Goal: Information Seeking & Learning: Learn about a topic

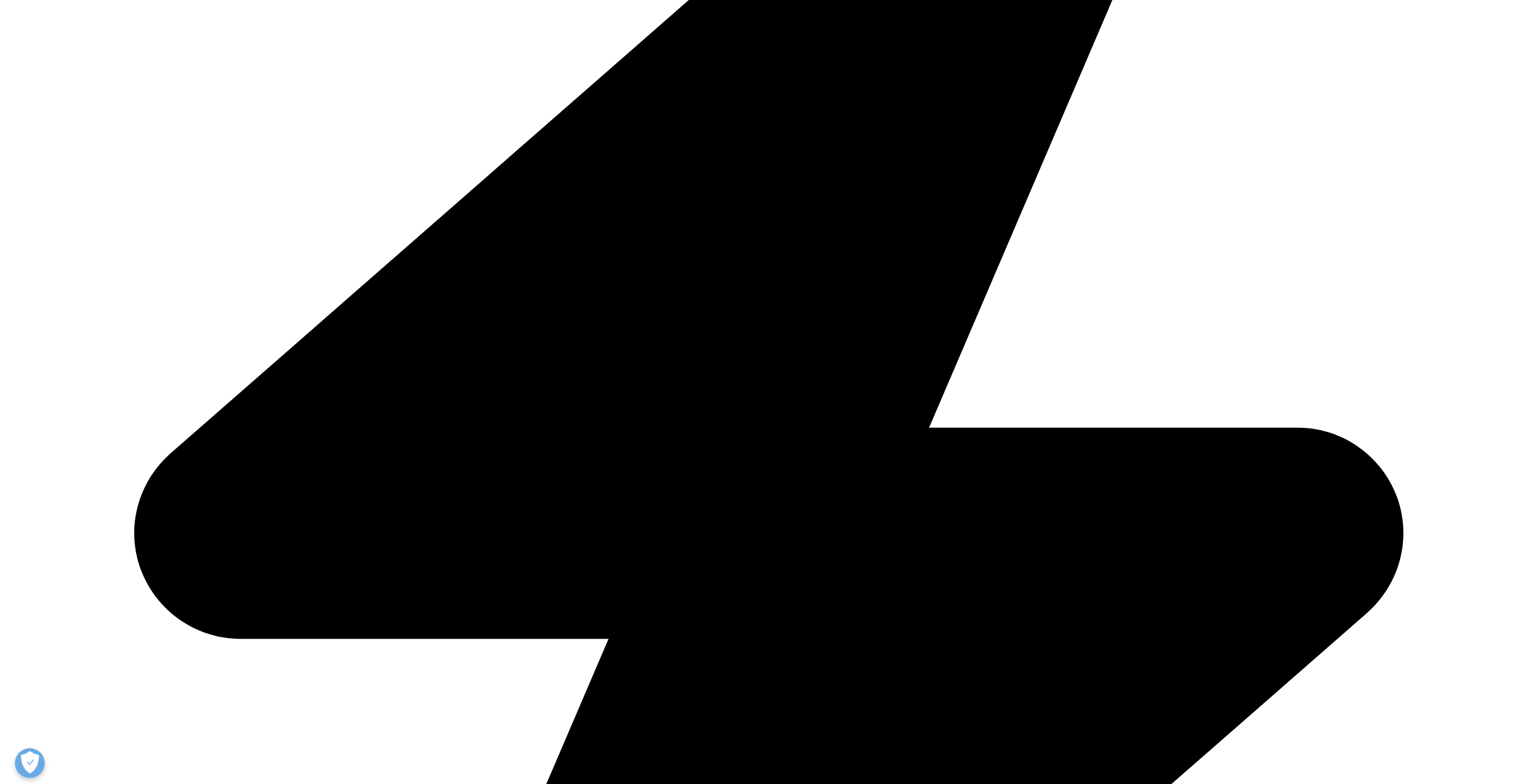
scroll to position [596, 0]
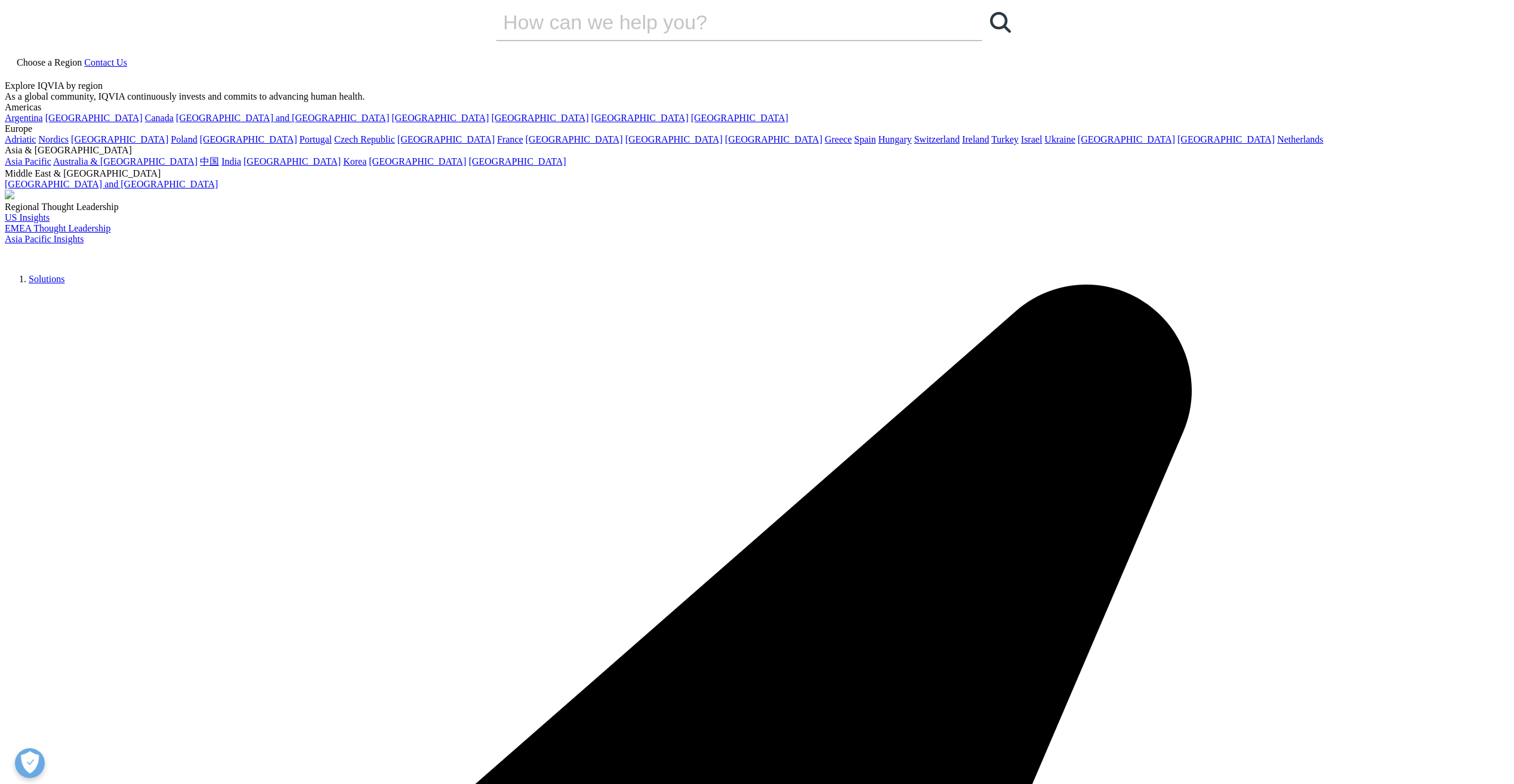
scroll to position [0, 0]
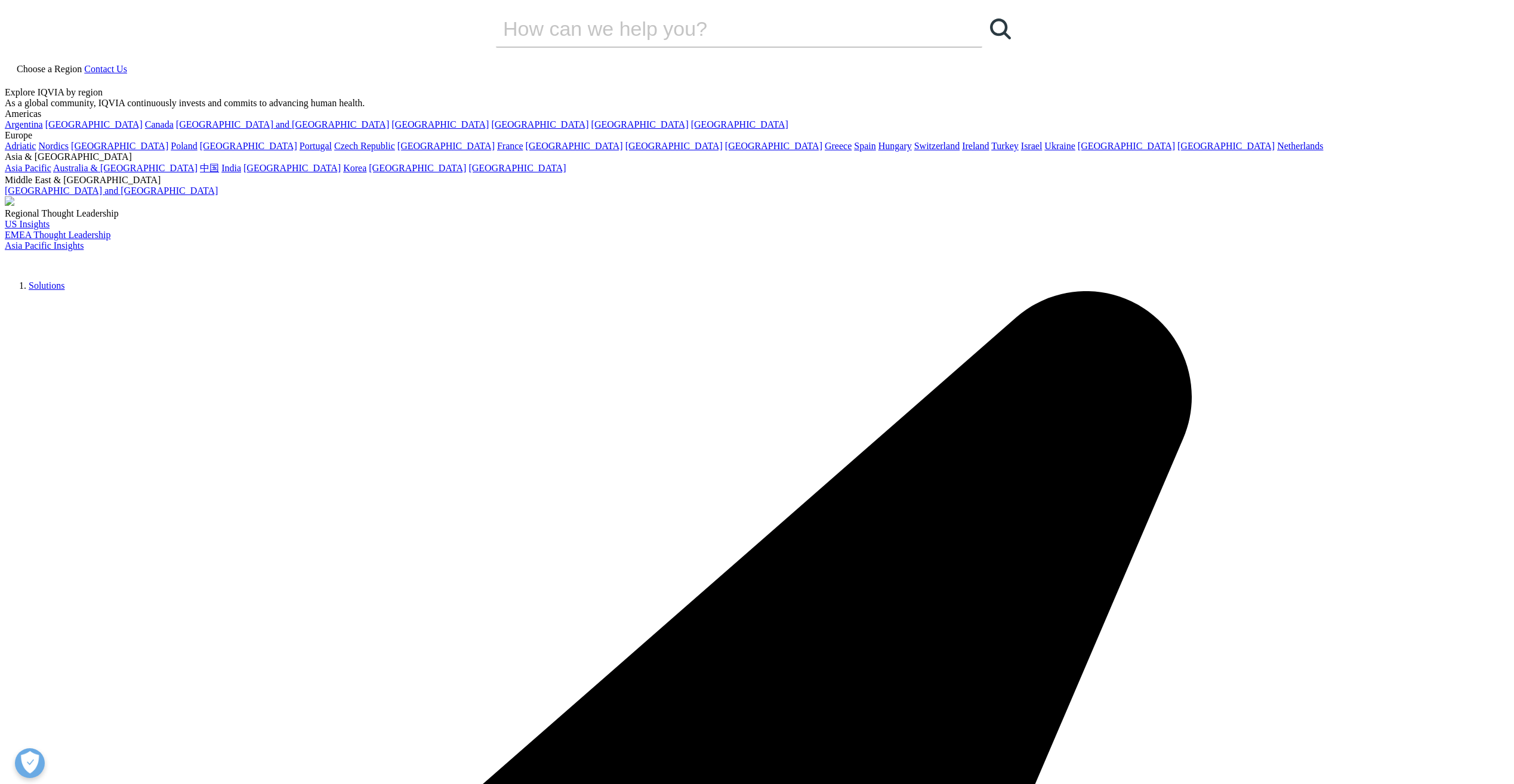
drag, startPoint x: 1209, startPoint y: 449, endPoint x: 1177, endPoint y: 451, distance: 32.1
drag, startPoint x: 711, startPoint y: 486, endPoint x: 511, endPoint y: 347, distance: 243.6
drag, startPoint x: 511, startPoint y: 347, endPoint x: 495, endPoint y: 414, distance: 68.9
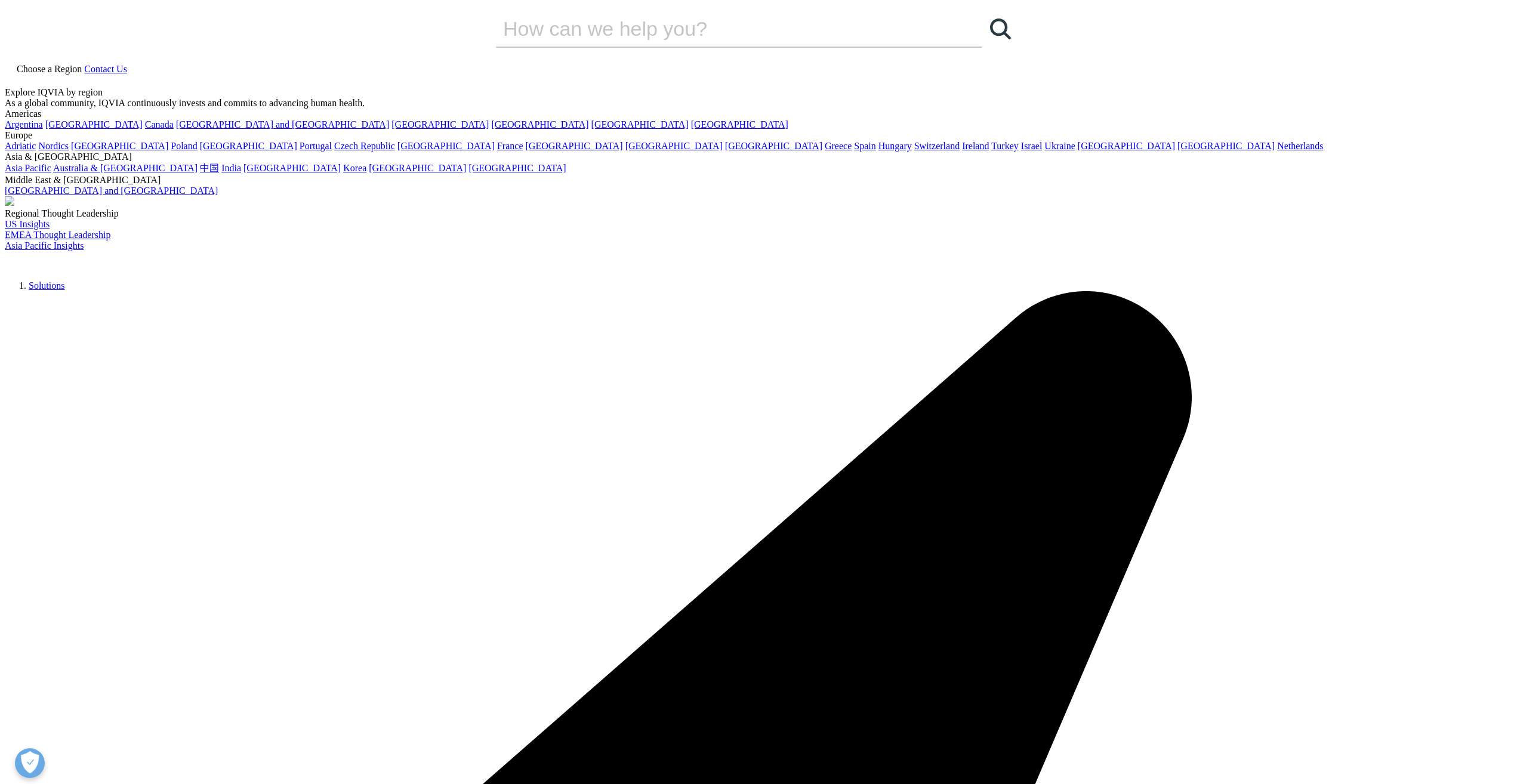
drag, startPoint x: 524, startPoint y: 342, endPoint x: 774, endPoint y: 485, distance: 288.0
drag, startPoint x: 774, startPoint y: 485, endPoint x: 769, endPoint y: 493, distance: 9.4
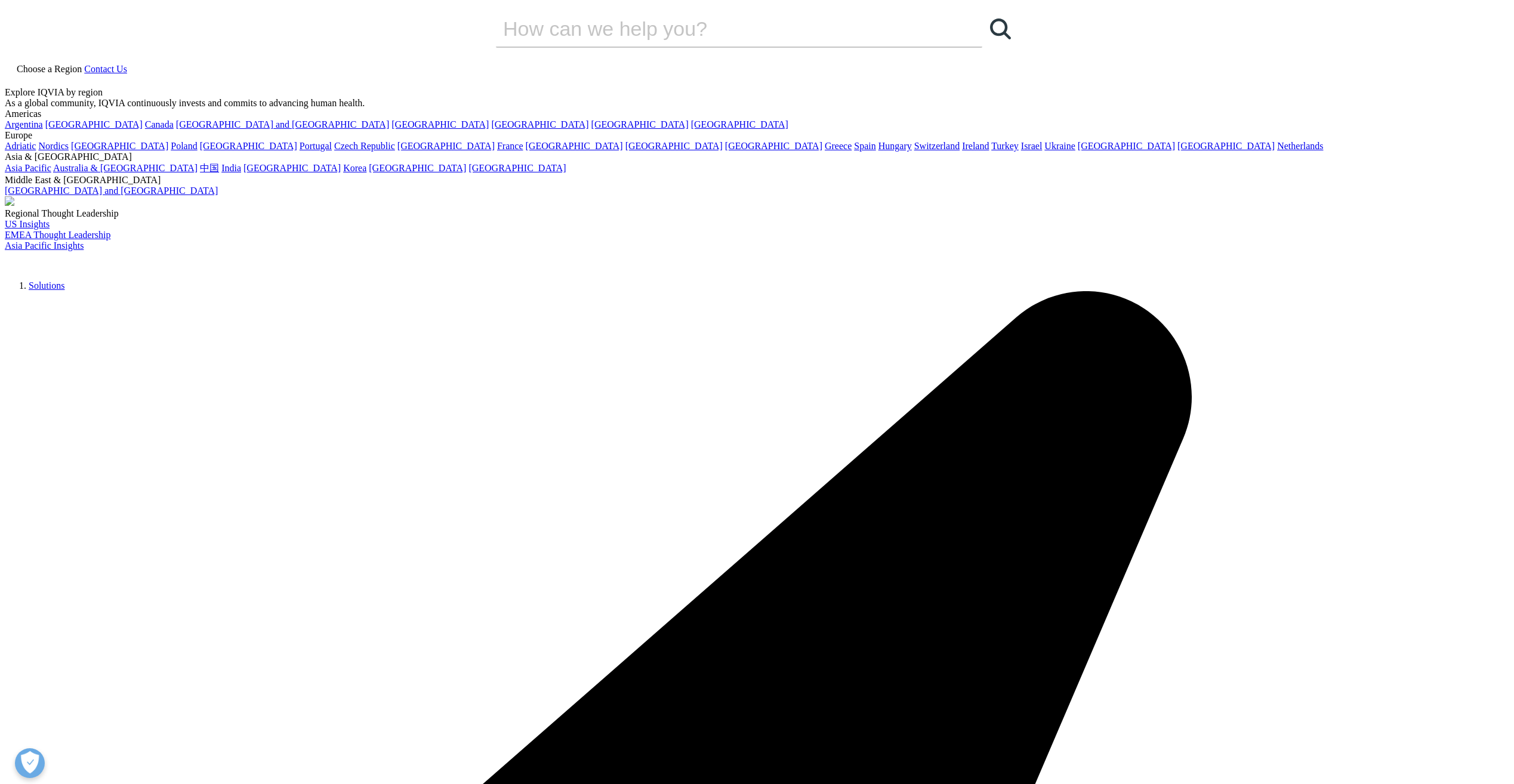
drag, startPoint x: 737, startPoint y: 485, endPoint x: 519, endPoint y: 352, distance: 255.4
drag, startPoint x: 519, startPoint y: 352, endPoint x: 495, endPoint y: 386, distance: 41.6
drag, startPoint x: 524, startPoint y: 347, endPoint x: 844, endPoint y: 505, distance: 356.9
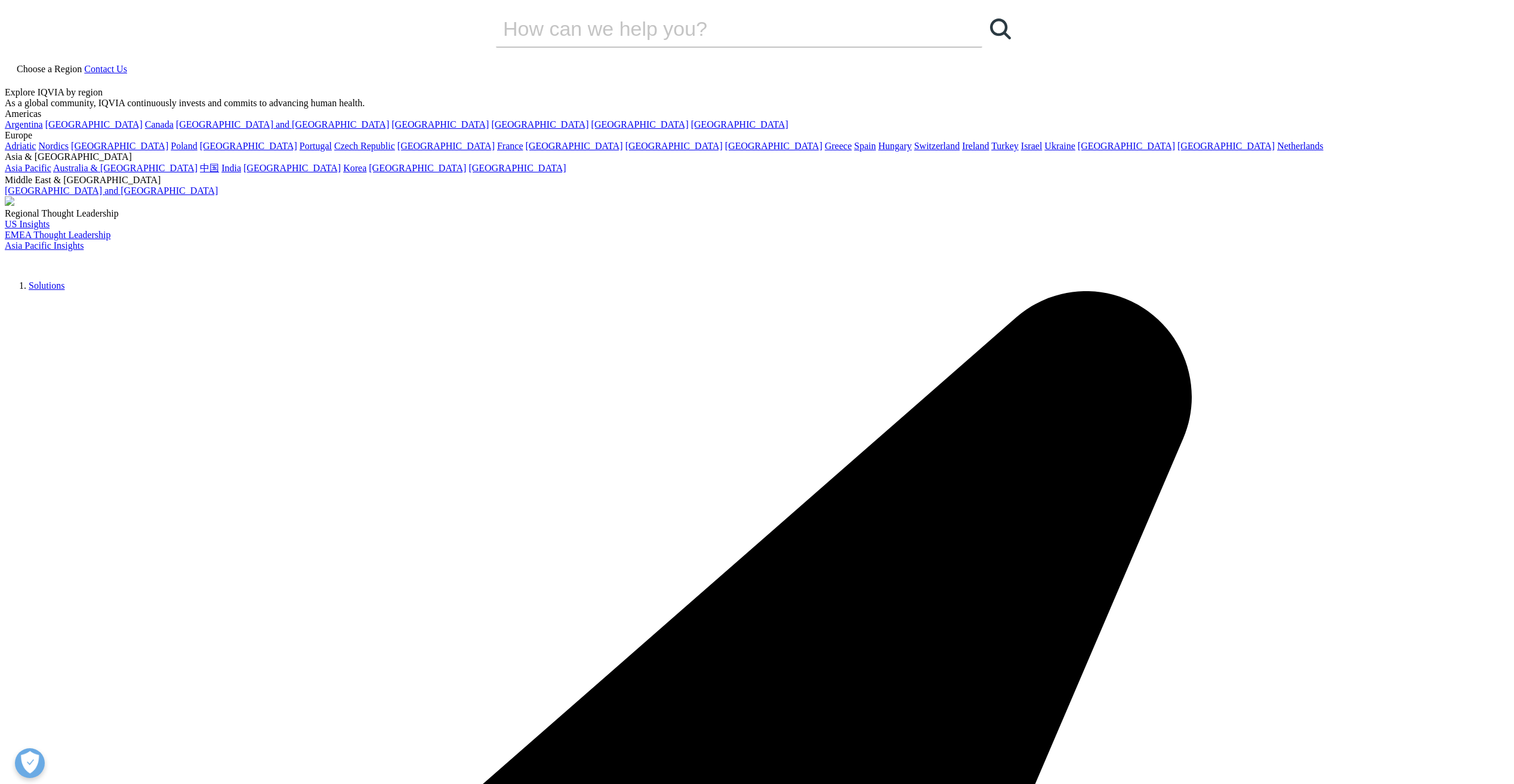
drag, startPoint x: 844, startPoint y: 505, endPoint x: 775, endPoint y: 510, distance: 69.2
drag, startPoint x: 737, startPoint y: 491, endPoint x: 513, endPoint y: 347, distance: 266.3
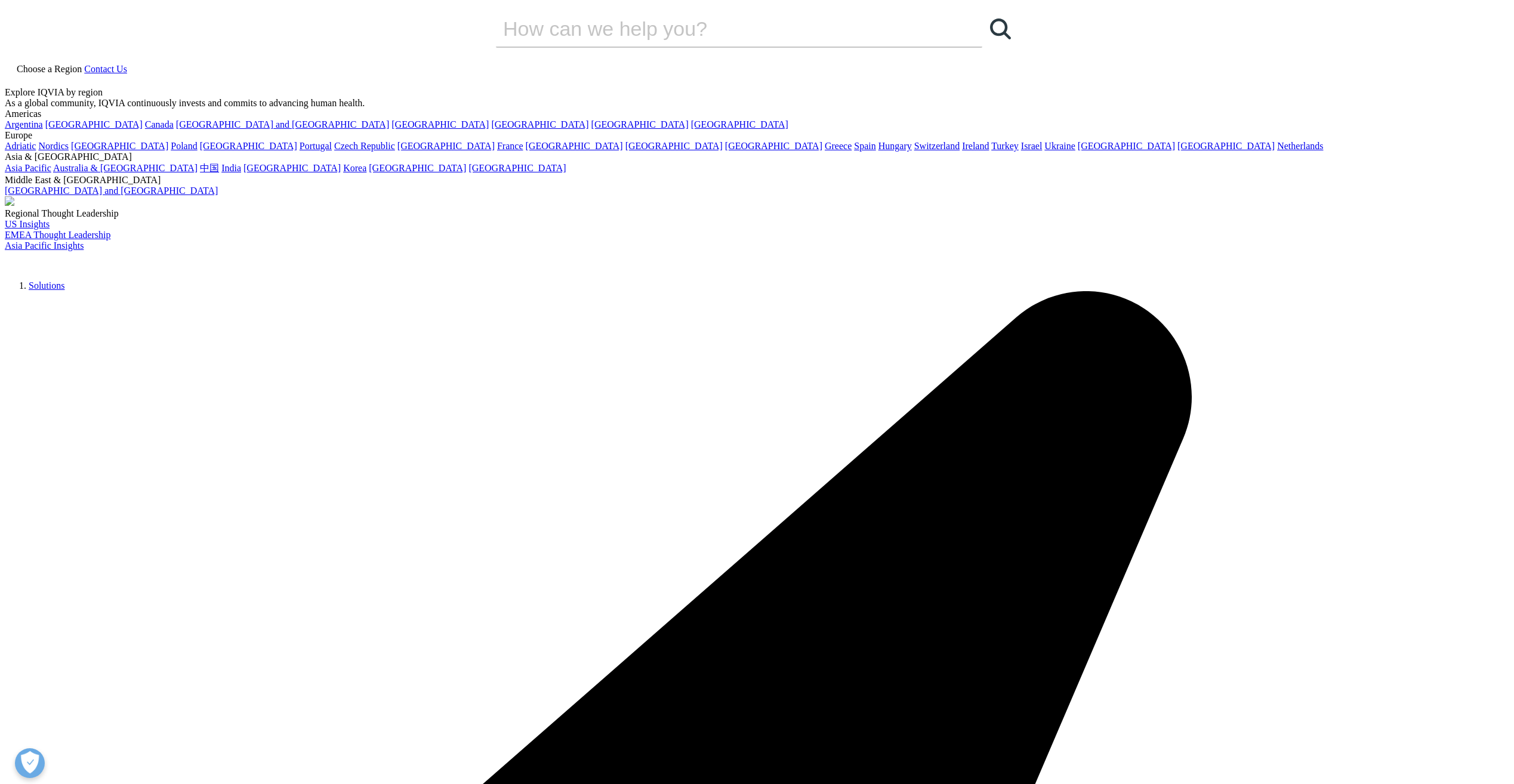
drag, startPoint x: 513, startPoint y: 347, endPoint x: 493, endPoint y: 388, distance: 45.6
drag, startPoint x: 524, startPoint y: 343, endPoint x: 790, endPoint y: 484, distance: 301.1
drag, startPoint x: 790, startPoint y: 484, endPoint x: 767, endPoint y: 510, distance: 34.7
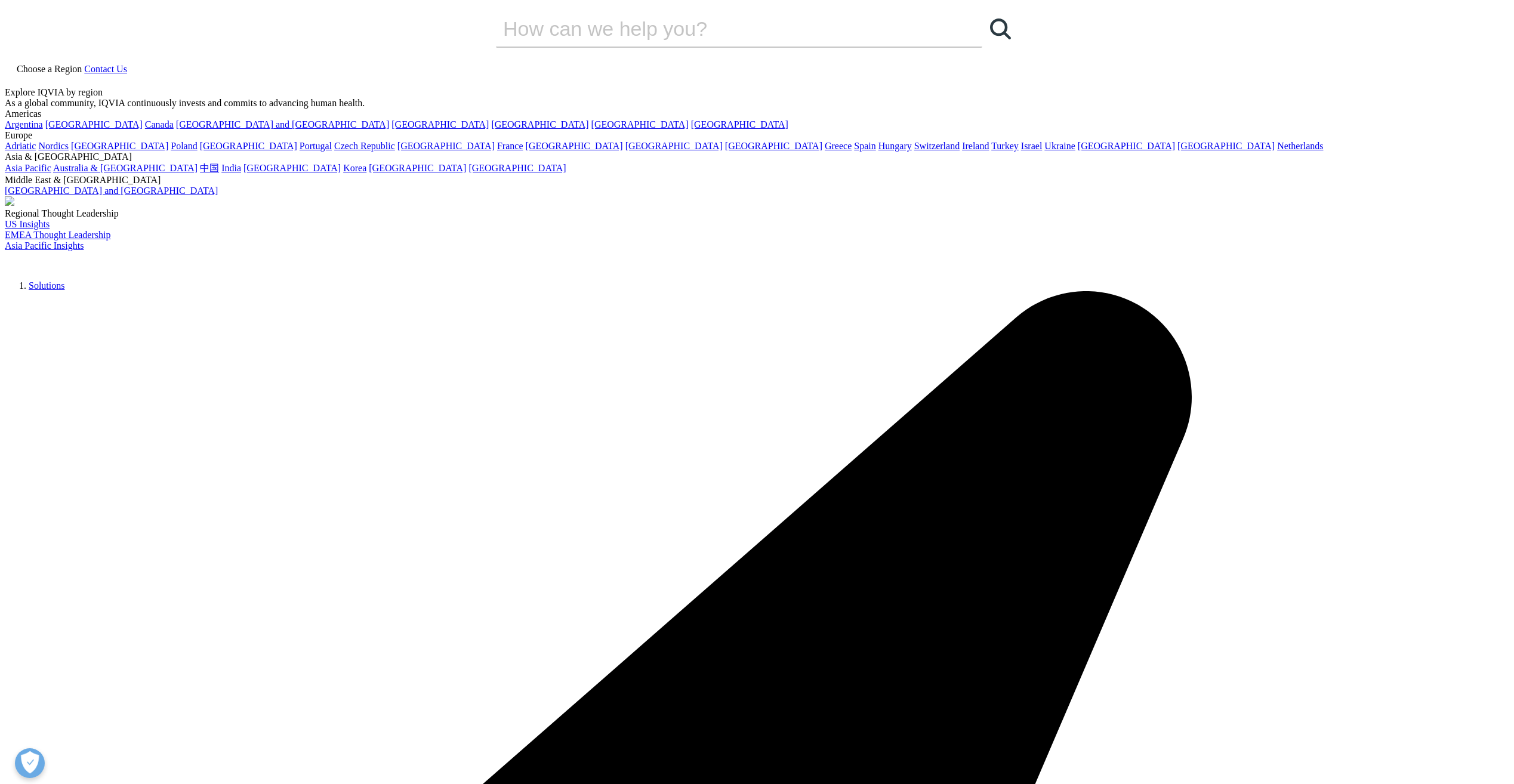
drag, startPoint x: 707, startPoint y: 479, endPoint x: 499, endPoint y: 352, distance: 243.7
drag, startPoint x: 524, startPoint y: 352, endPoint x: 756, endPoint y: 491, distance: 270.5
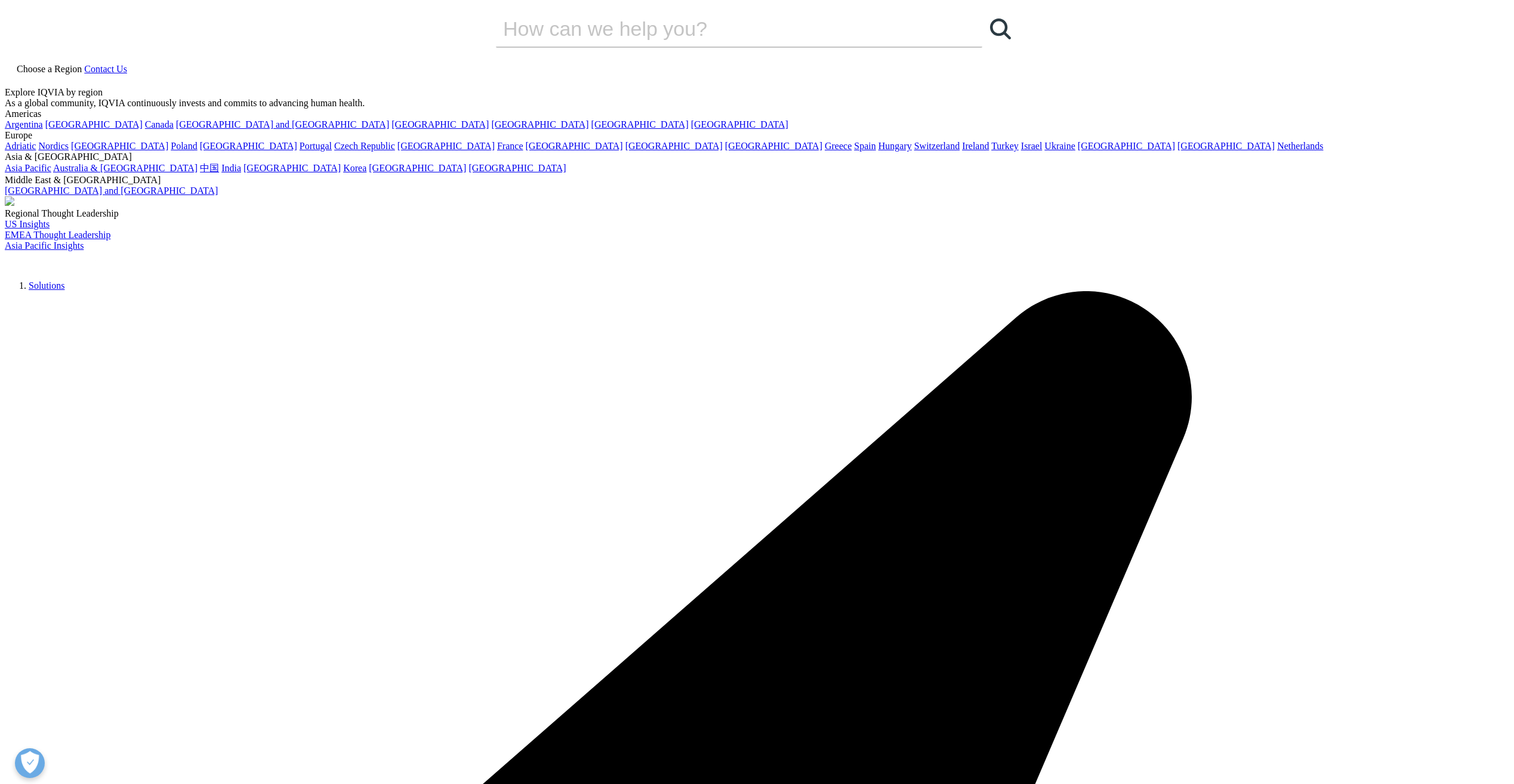
drag, startPoint x: 755, startPoint y: 491, endPoint x: 758, endPoint y: 515, distance: 24.2
drag, startPoint x: 710, startPoint y: 482, endPoint x: 521, endPoint y: 341, distance: 235.8
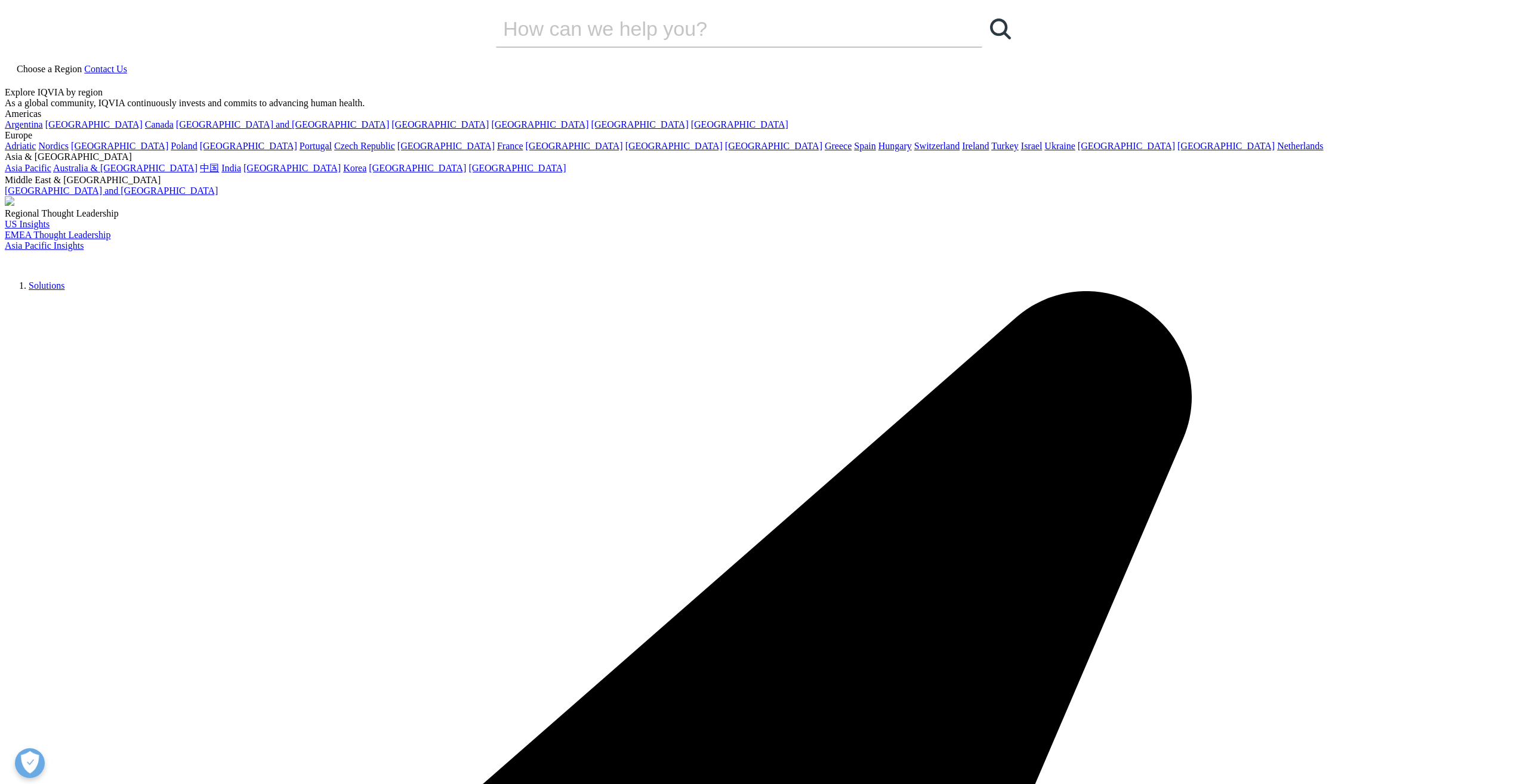
drag, startPoint x: 521, startPoint y: 341, endPoint x: 492, endPoint y: 432, distance: 95.5
drag, startPoint x: 914, startPoint y: 622, endPoint x: 876, endPoint y: 596, distance: 46.0
drag, startPoint x: 764, startPoint y: 489, endPoint x: 520, endPoint y: 351, distance: 280.3
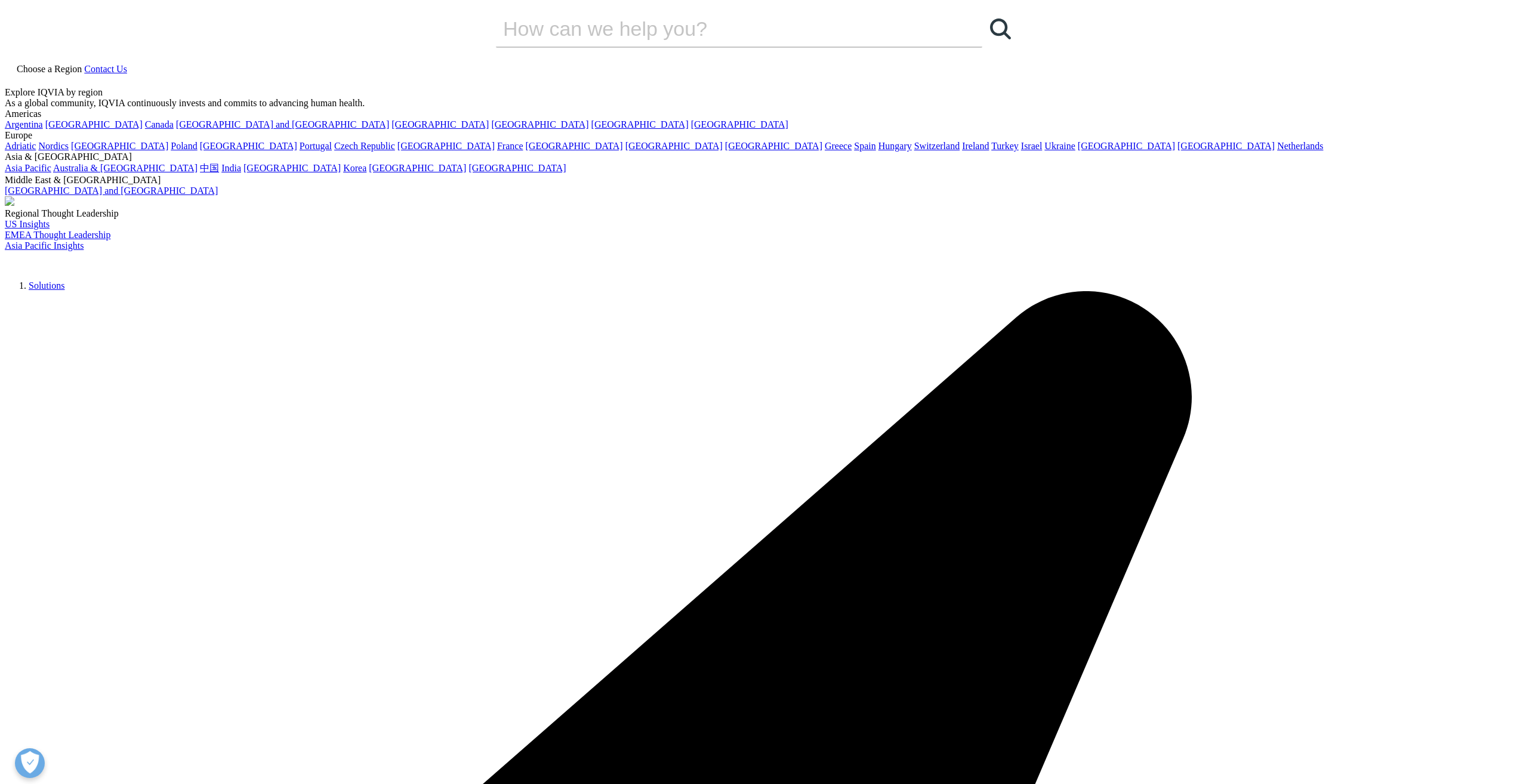
drag, startPoint x: 718, startPoint y: 484, endPoint x: 511, endPoint y: 347, distance: 248.2
drag, startPoint x: 511, startPoint y: 347, endPoint x: 459, endPoint y: 412, distance: 83.2
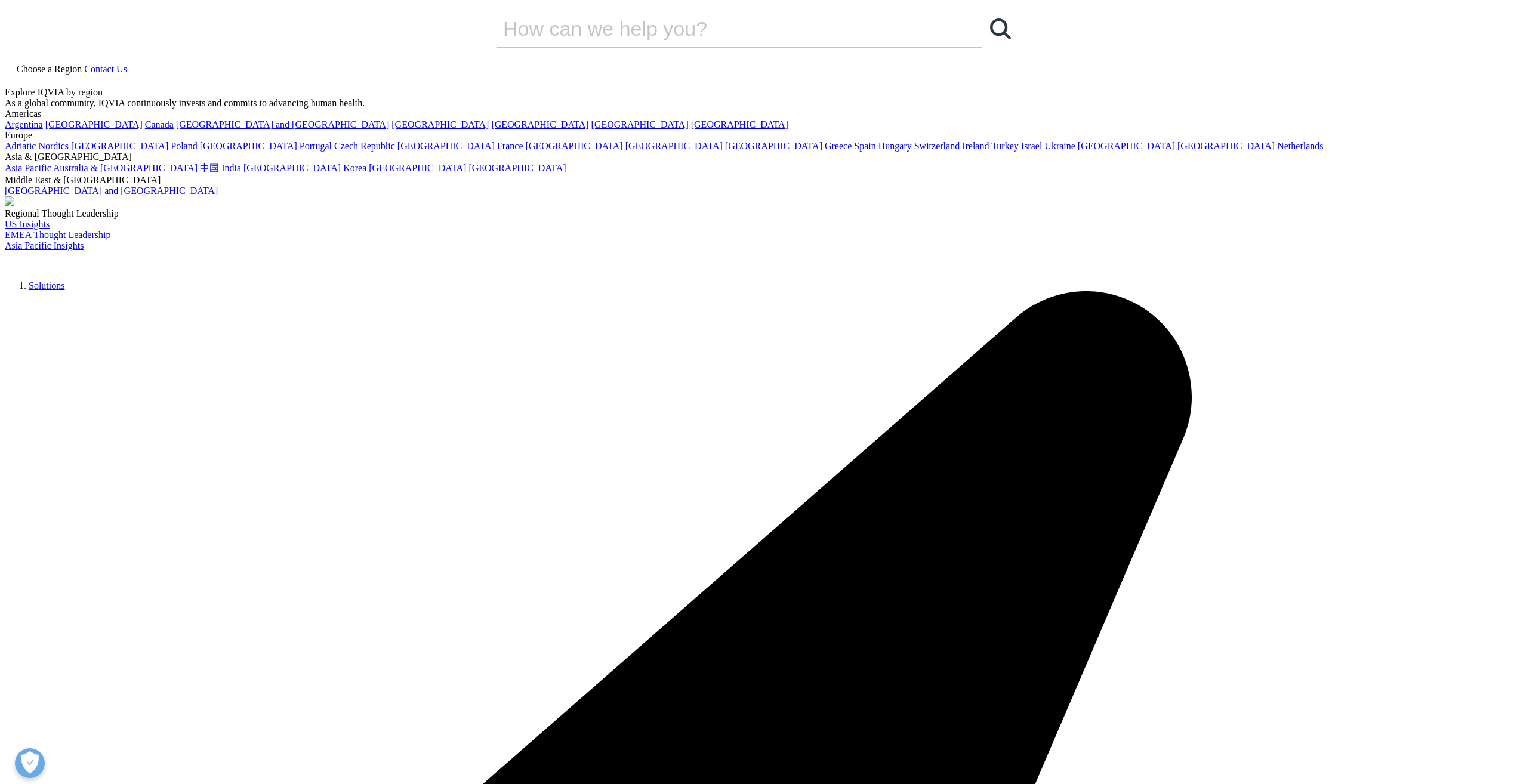
drag, startPoint x: 754, startPoint y: 487, endPoint x: 511, endPoint y: 349, distance: 279.5
drag, startPoint x: 511, startPoint y: 349, endPoint x: 468, endPoint y: 396, distance: 63.7
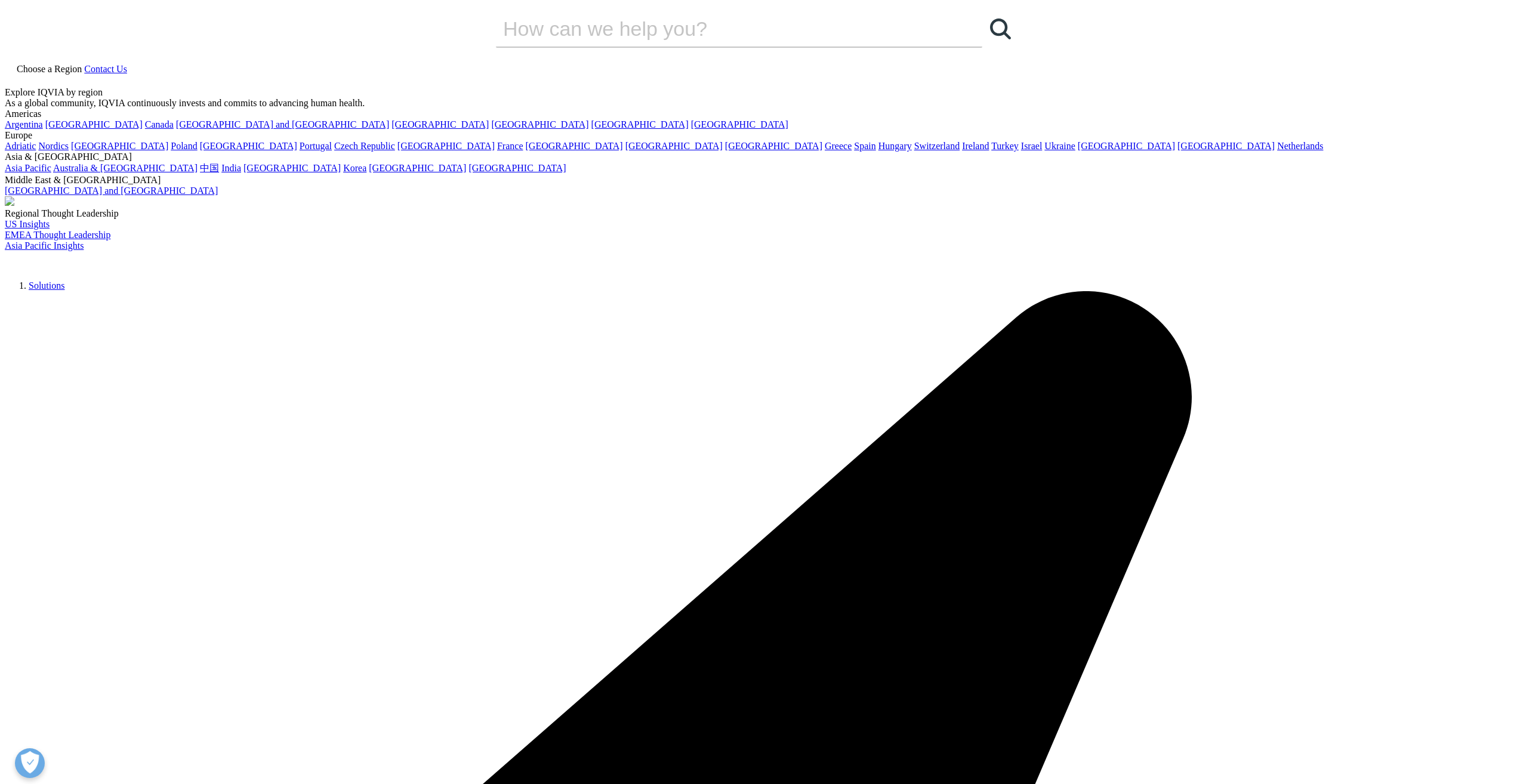
drag, startPoint x: 519, startPoint y: 346, endPoint x: 784, endPoint y: 495, distance: 304.0
drag, startPoint x: 784, startPoint y: 495, endPoint x: 753, endPoint y: 522, distance: 41.1
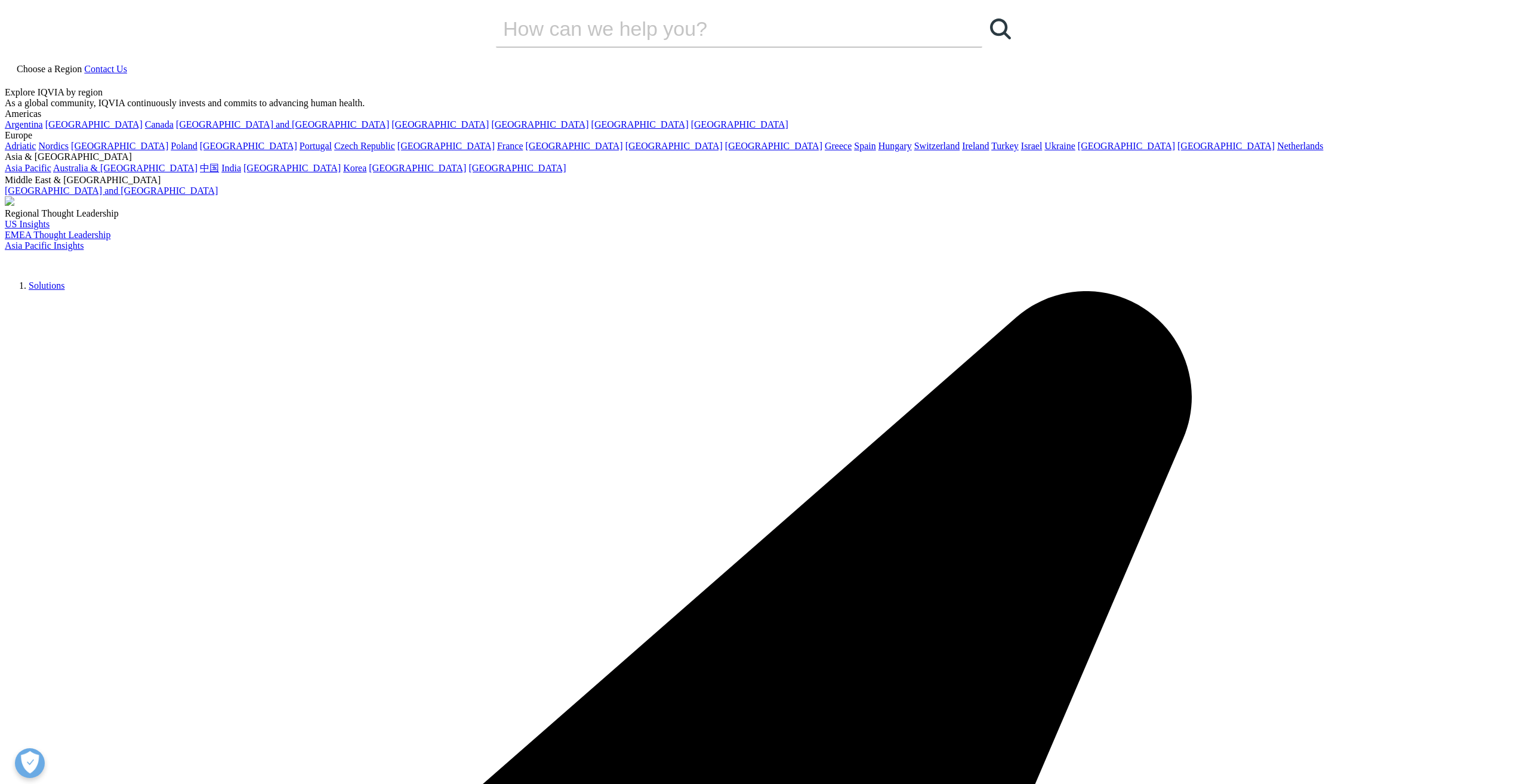
drag, startPoint x: 731, startPoint y: 482, endPoint x: 511, endPoint y: 352, distance: 255.5
drag, startPoint x: 511, startPoint y: 352, endPoint x: 486, endPoint y: 391, distance: 46.3
drag, startPoint x: 521, startPoint y: 347, endPoint x: 761, endPoint y: 489, distance: 278.9
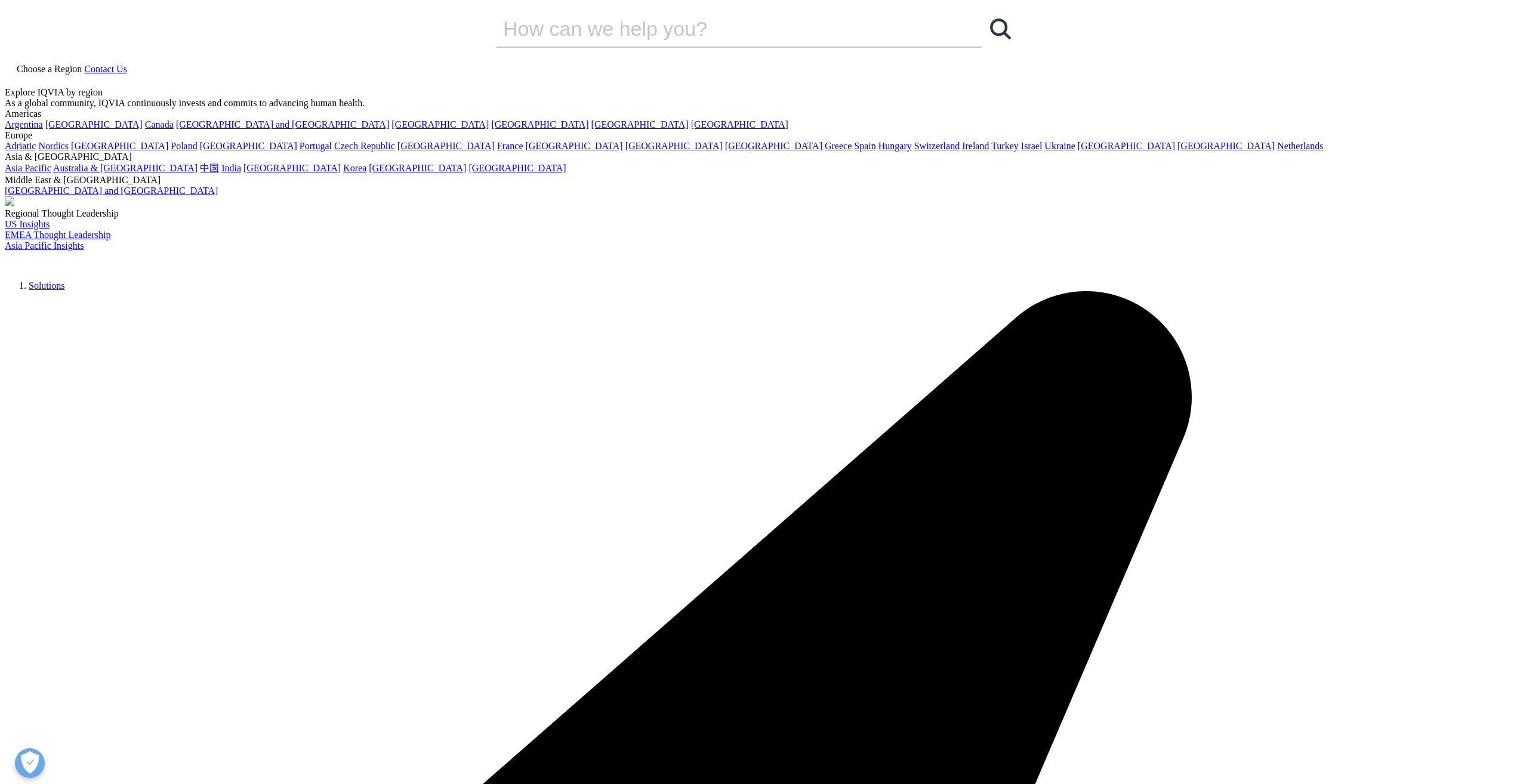
drag, startPoint x: 761, startPoint y: 489, endPoint x: 728, endPoint y: 518, distance: 43.9
drag
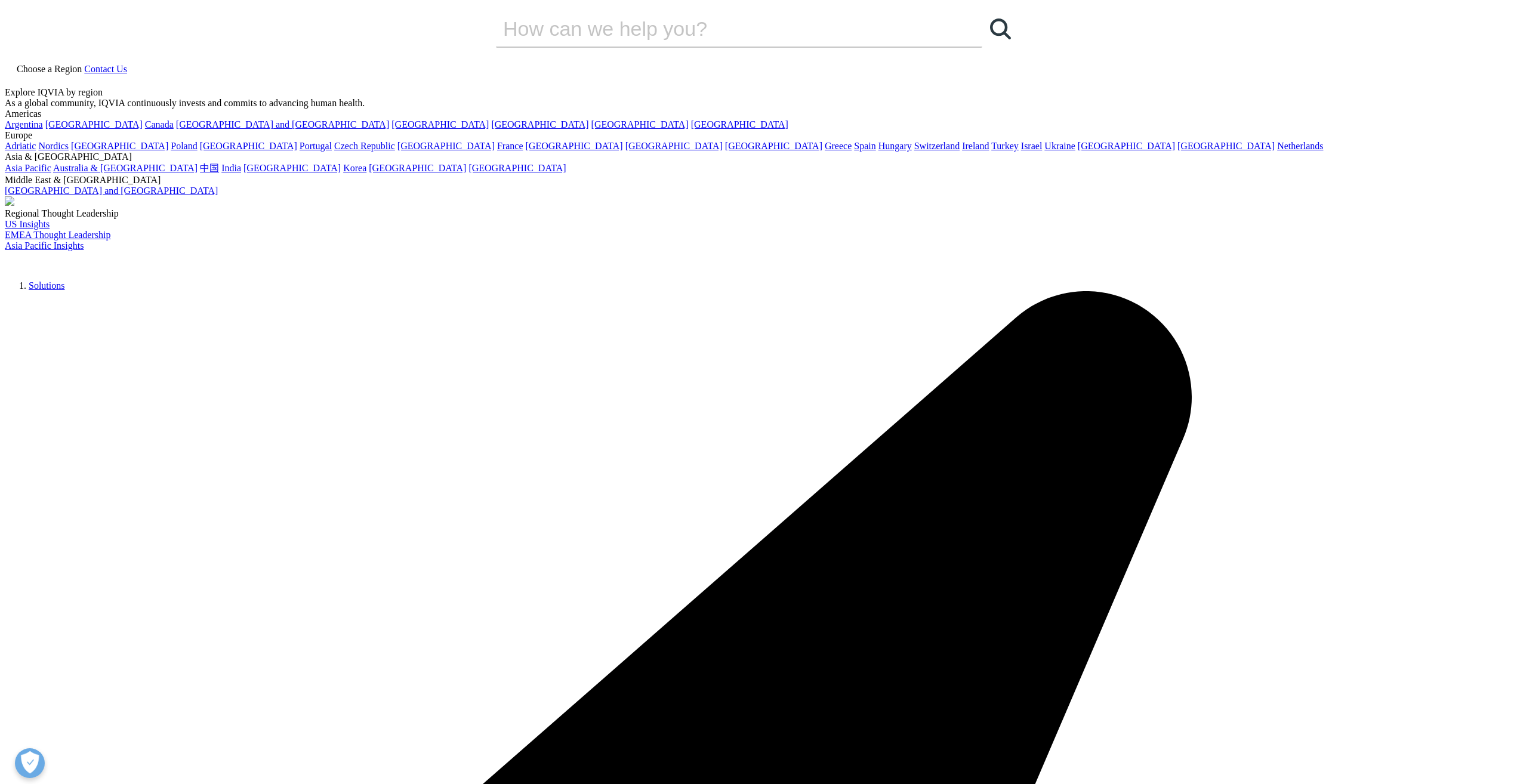
drag, startPoint x: 809, startPoint y: 696, endPoint x: 757, endPoint y: 702, distance: 52.3
drag, startPoint x: 720, startPoint y: 614, endPoint x: 511, endPoint y: 563, distance: 215.1
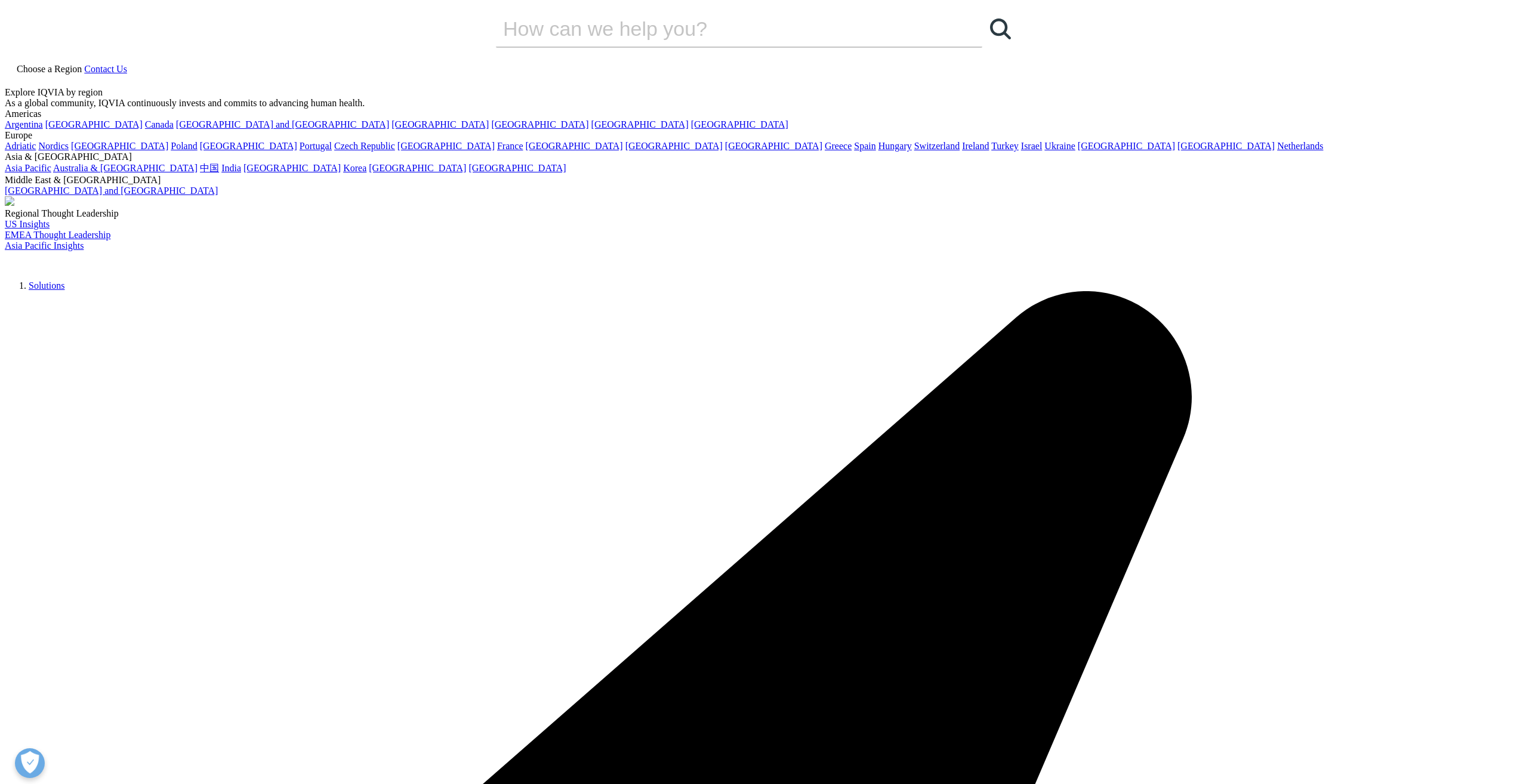
drag, startPoint x: 511, startPoint y: 563, endPoint x: 500, endPoint y: 606, distance: 44.4
drag, startPoint x: 800, startPoint y: 625, endPoint x: 725, endPoint y: 636, distance: 75.8
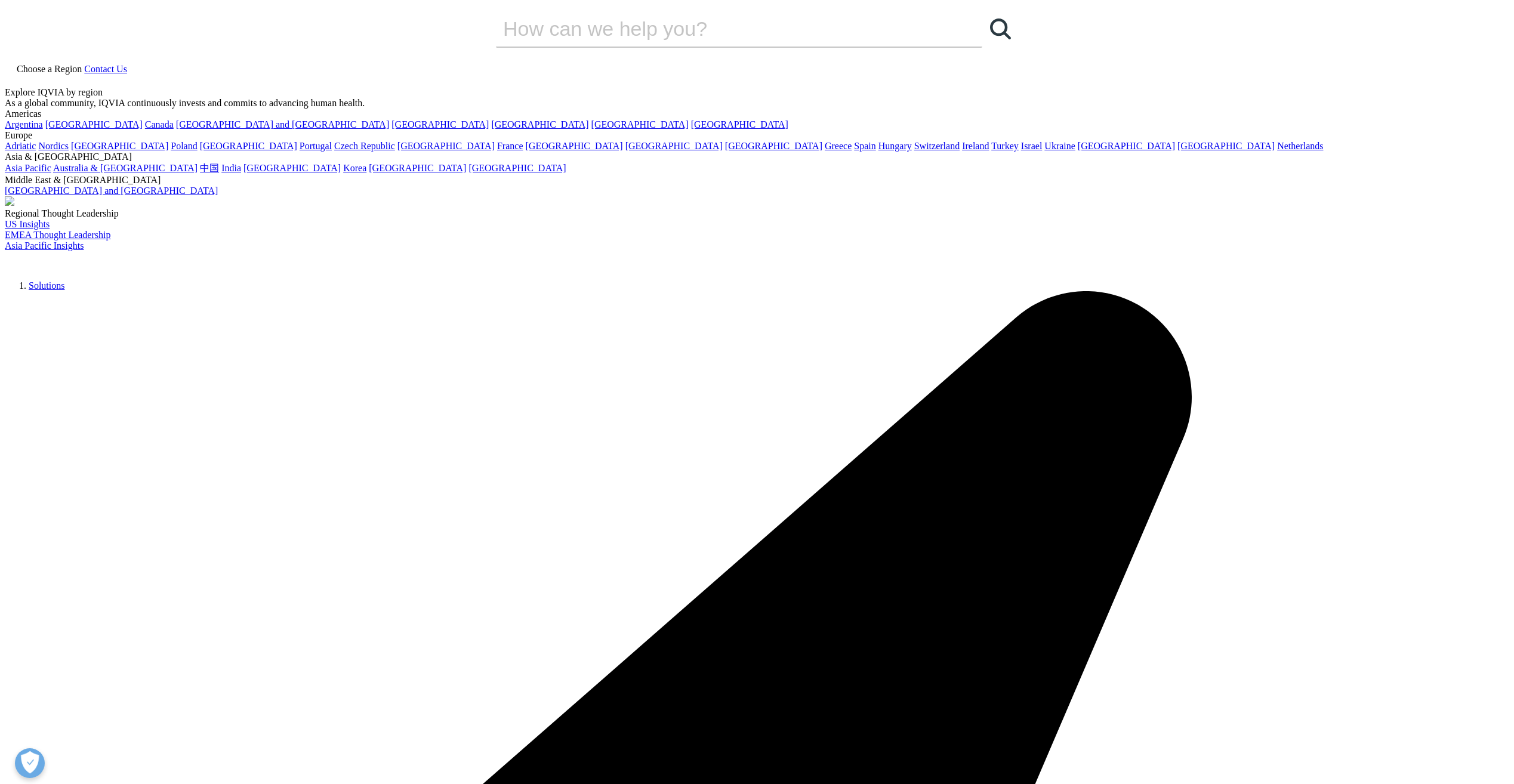
drag, startPoint x: 744, startPoint y: 621, endPoint x: 504, endPoint y: 553, distance: 249.4
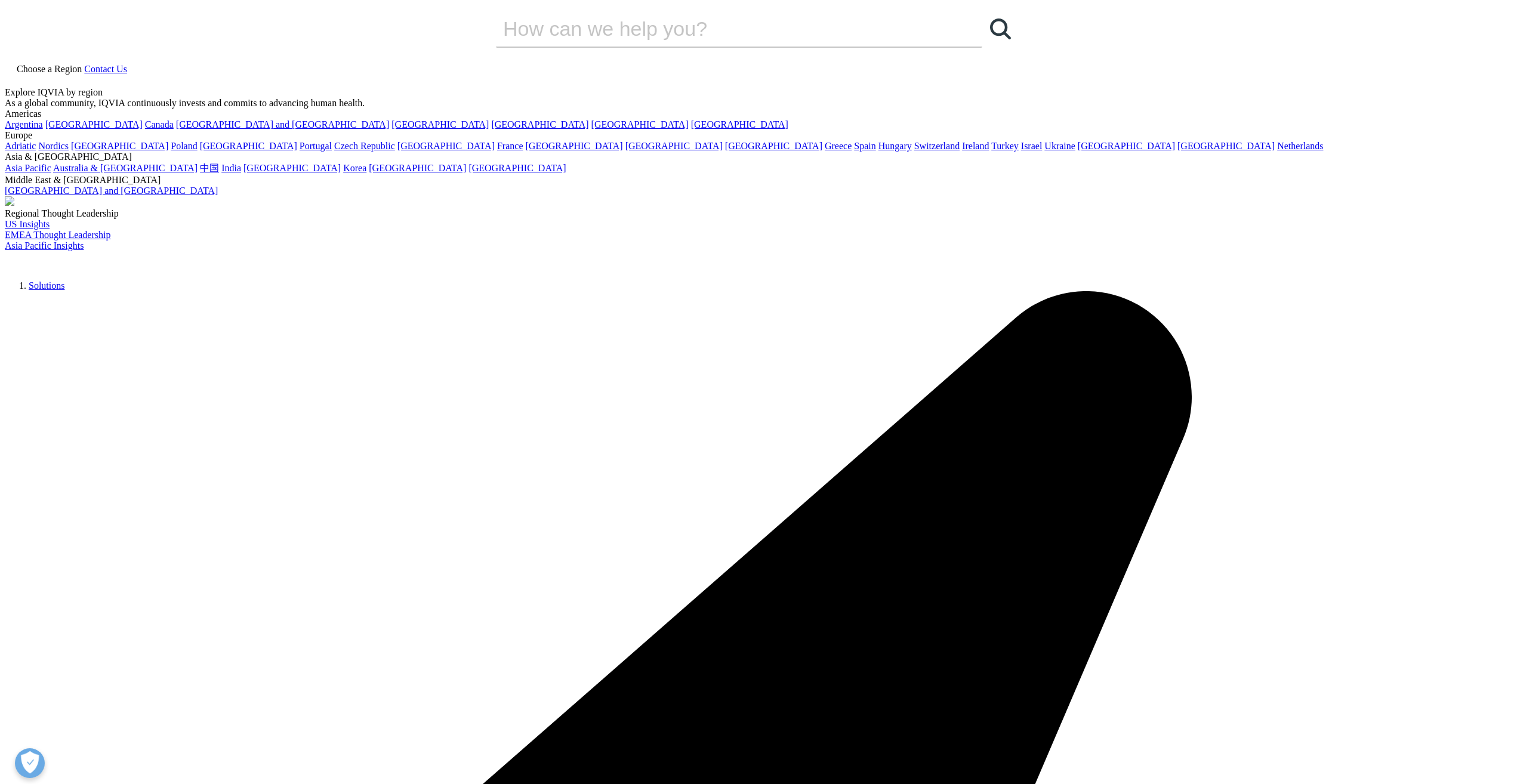
drag, startPoint x: 591, startPoint y: 652, endPoint x: 942, endPoint y: 707, distance: 355.3
drag, startPoint x: 760, startPoint y: 627, endPoint x: 508, endPoint y: 553, distance: 262.6
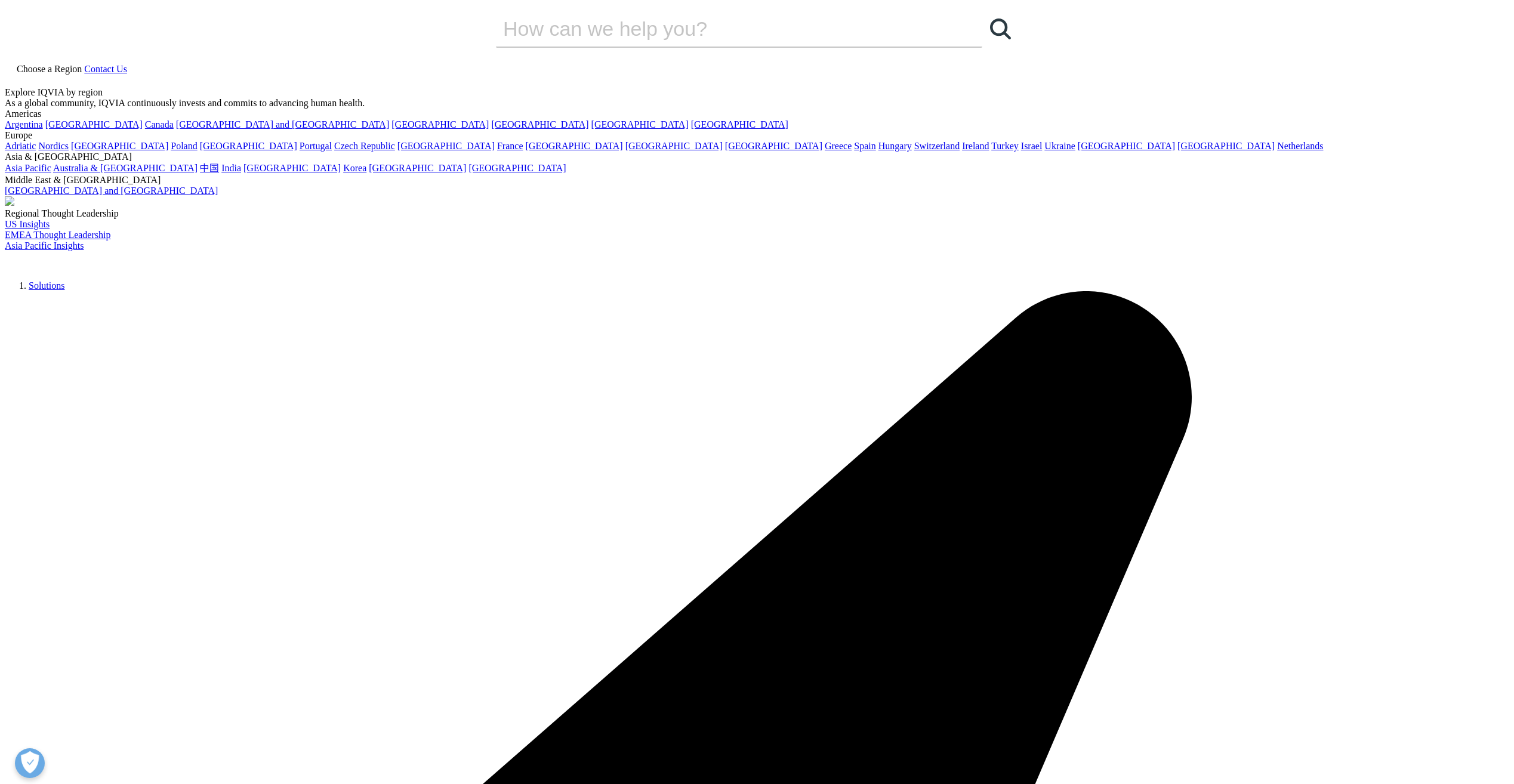
drag, startPoint x: 758, startPoint y: 707, endPoint x: 503, endPoint y: 559, distance: 294.8
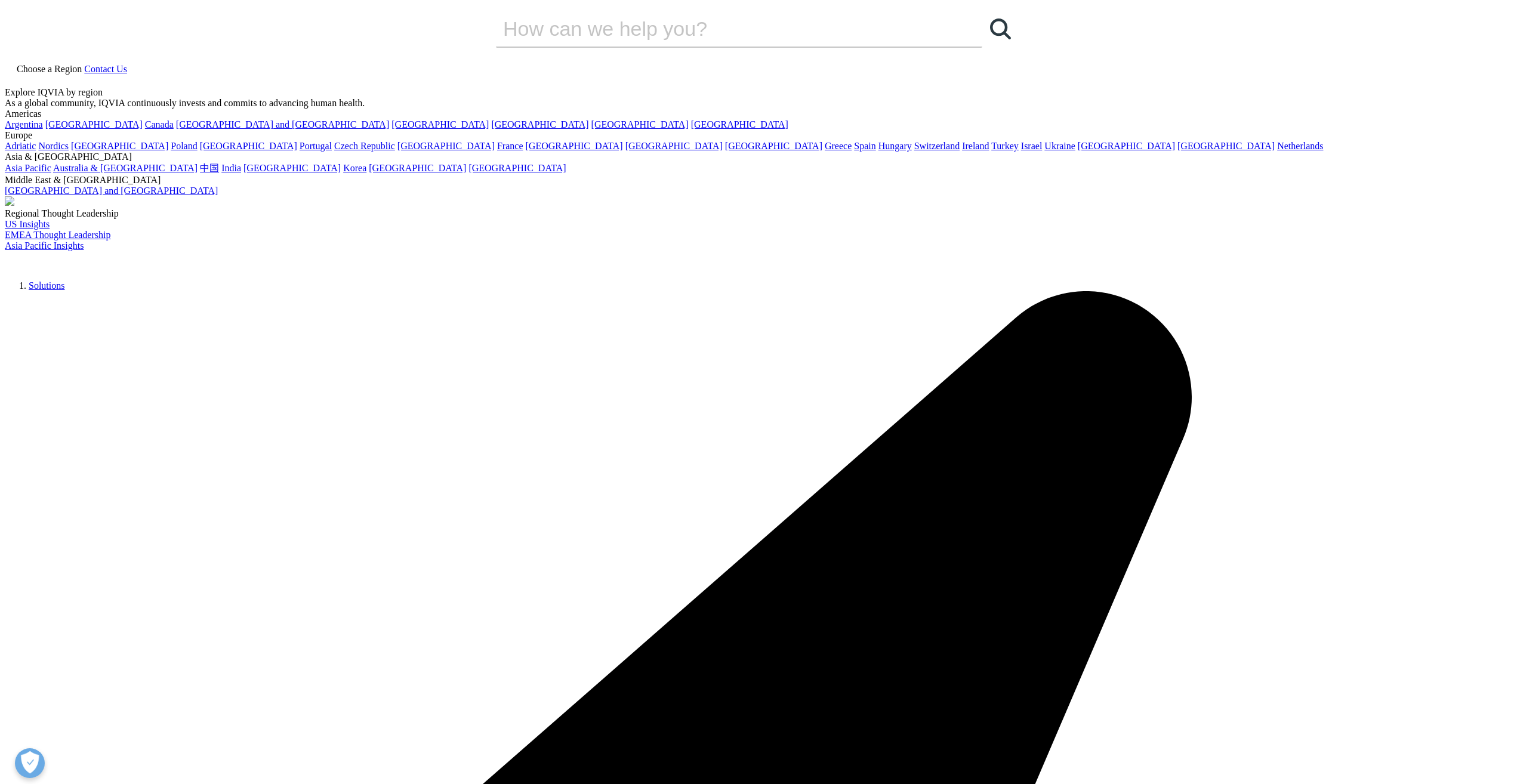
drag, startPoint x: 526, startPoint y: 557, endPoint x: 887, endPoint y: 704, distance: 389.8
drag, startPoint x: 669, startPoint y: 582, endPoint x: 852, endPoint y: 698, distance: 216.7
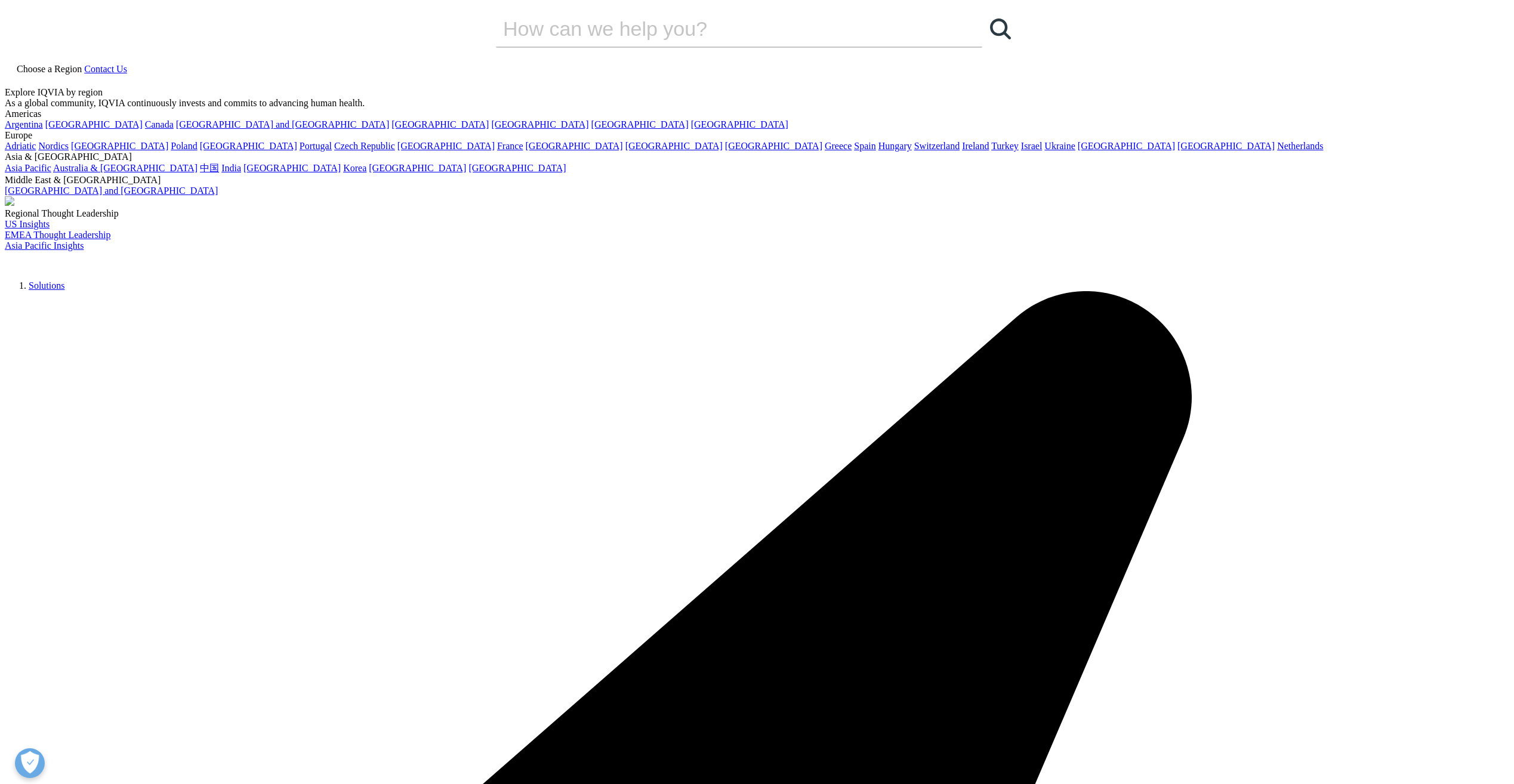
drag, startPoint x: 852, startPoint y: 698, endPoint x: 787, endPoint y: 714, distance: 66.9
drag, startPoint x: 520, startPoint y: 553, endPoint x: 904, endPoint y: 717, distance: 417.6
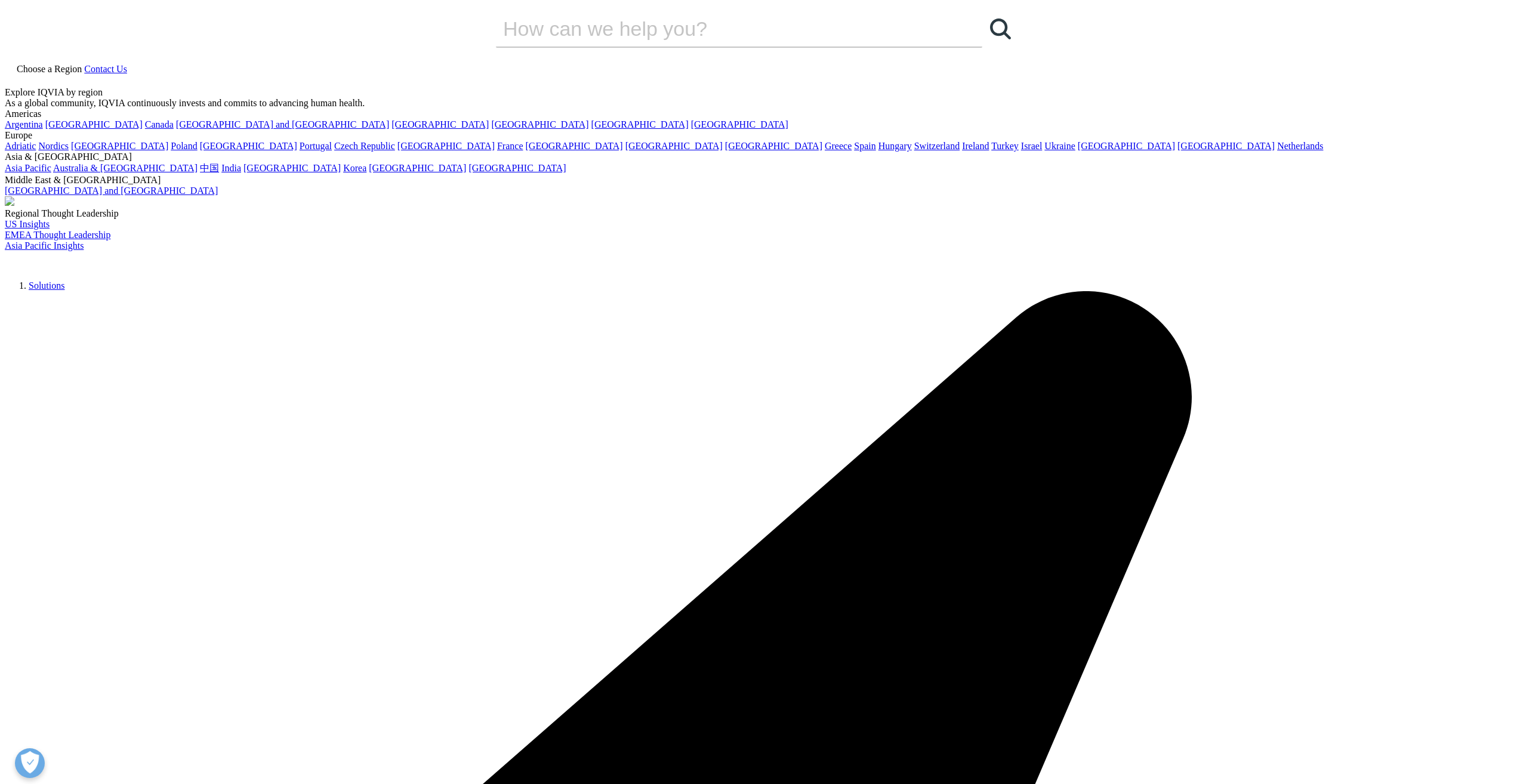
drag, startPoint x: 904, startPoint y: 717, endPoint x: 874, endPoint y: 738, distance: 36.6
drag, startPoint x: 304, startPoint y: 405, endPoint x: 318, endPoint y: 408, distance: 14.3
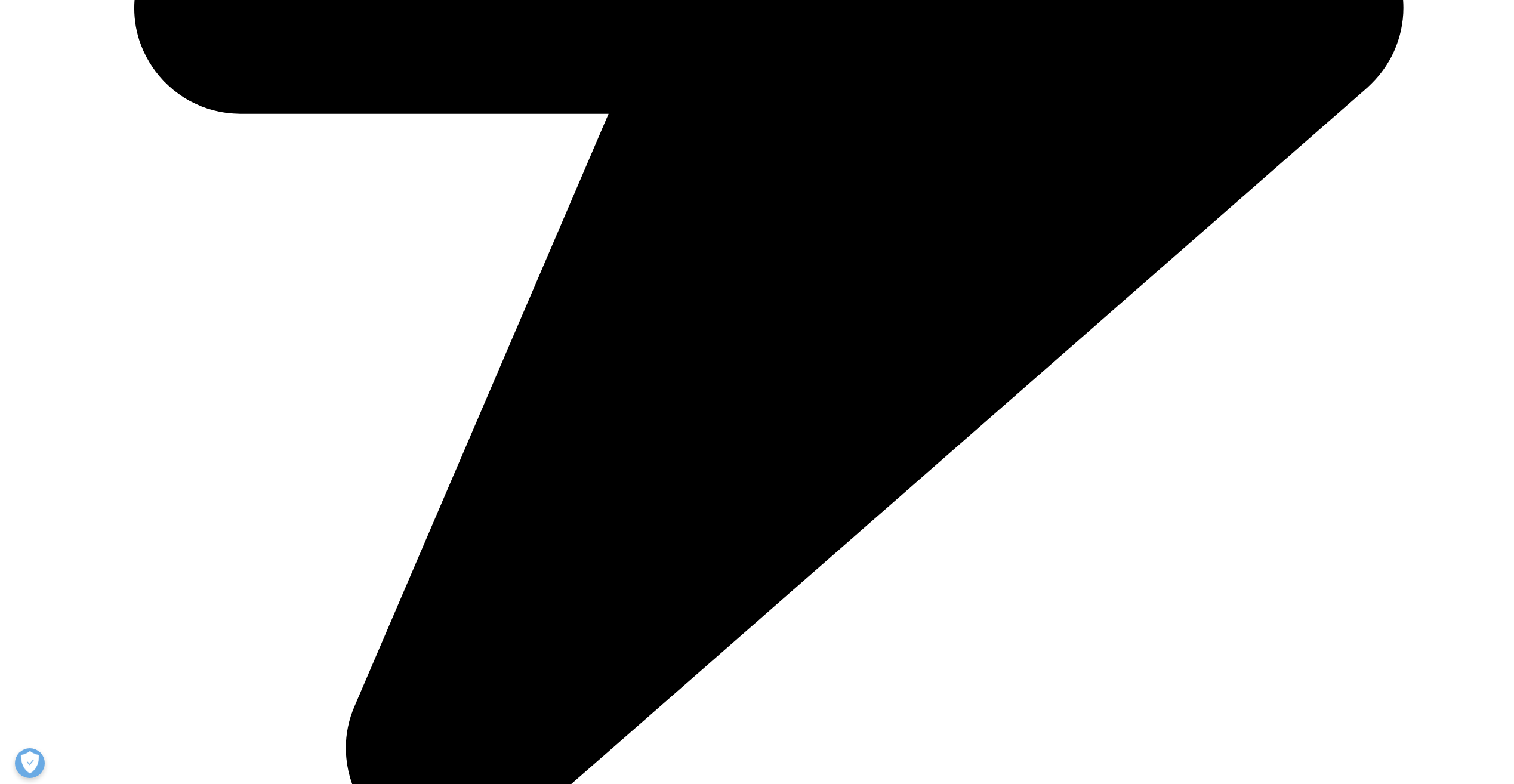
scroll to position [1133, 0]
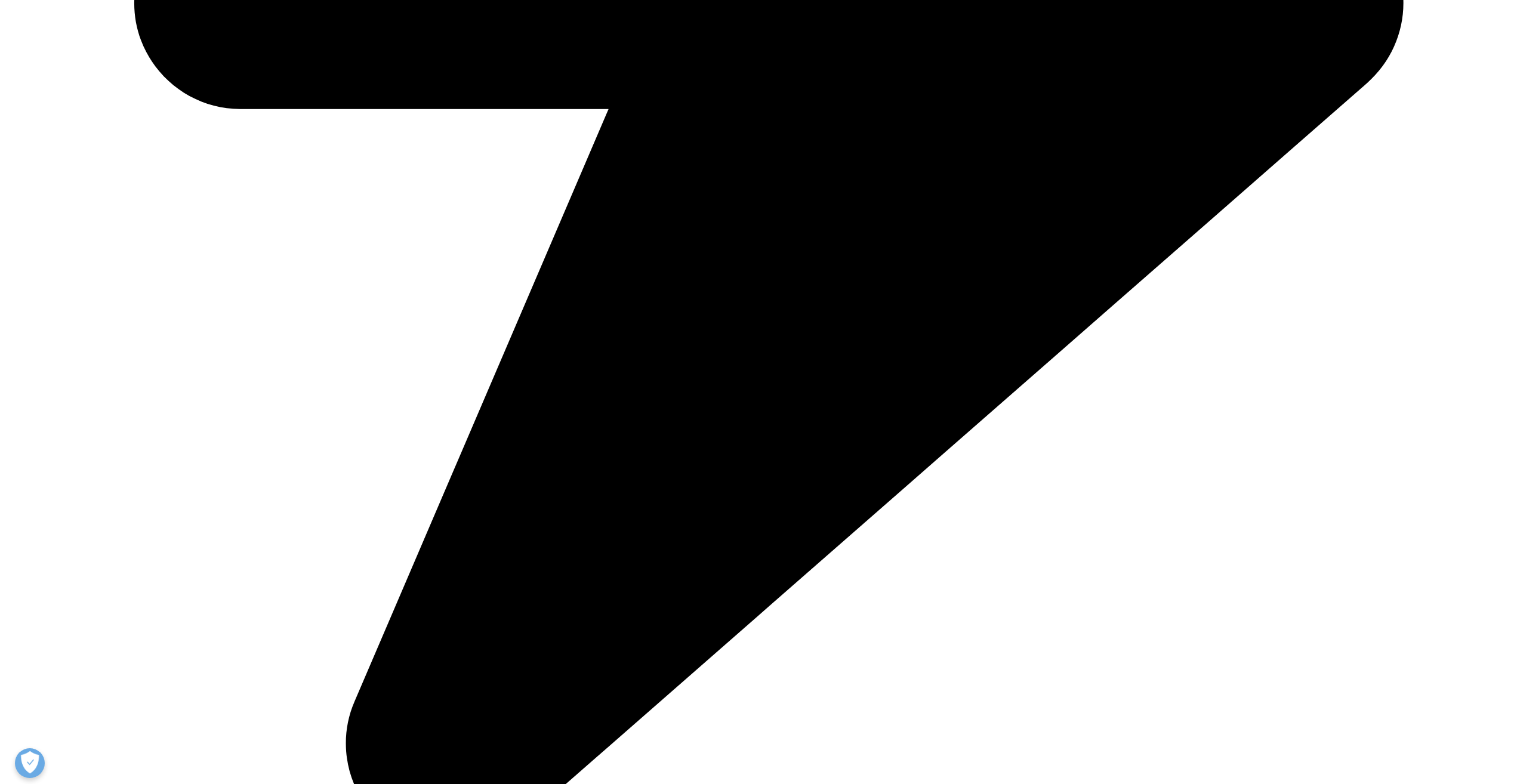
drag, startPoint x: 622, startPoint y: 612, endPoint x: 499, endPoint y: 575, distance: 128.4
drag, startPoint x: 499, startPoint y: 575, endPoint x: 504, endPoint y: 616, distance: 41.3
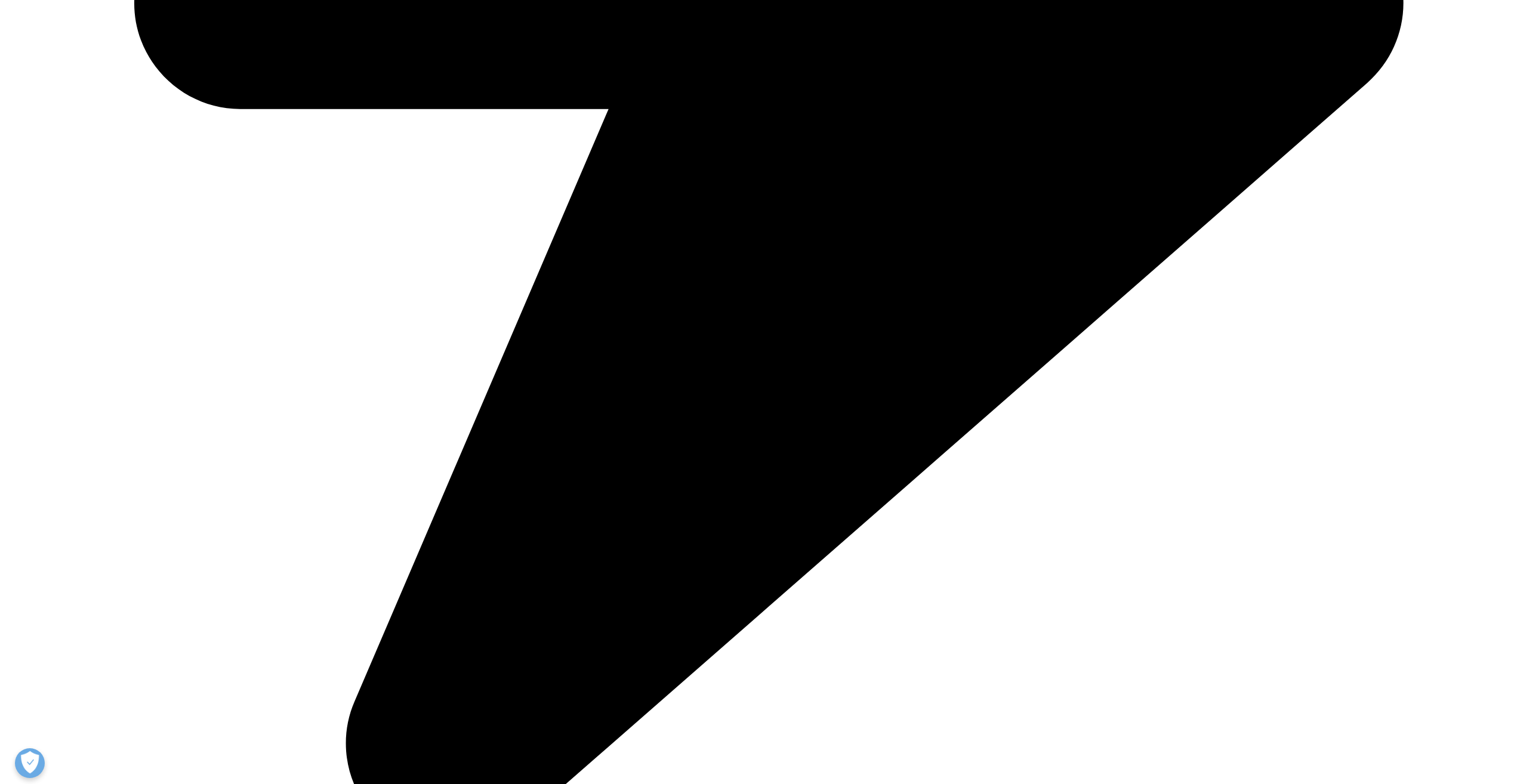
drag, startPoint x: 656, startPoint y: 616, endPoint x: 507, endPoint y: 587, distance: 151.8
drag, startPoint x: 508, startPoint y: 587, endPoint x: 670, endPoint y: 615, distance: 164.4
drag, startPoint x: 660, startPoint y: 612, endPoint x: 513, endPoint y: 585, distance: 149.5
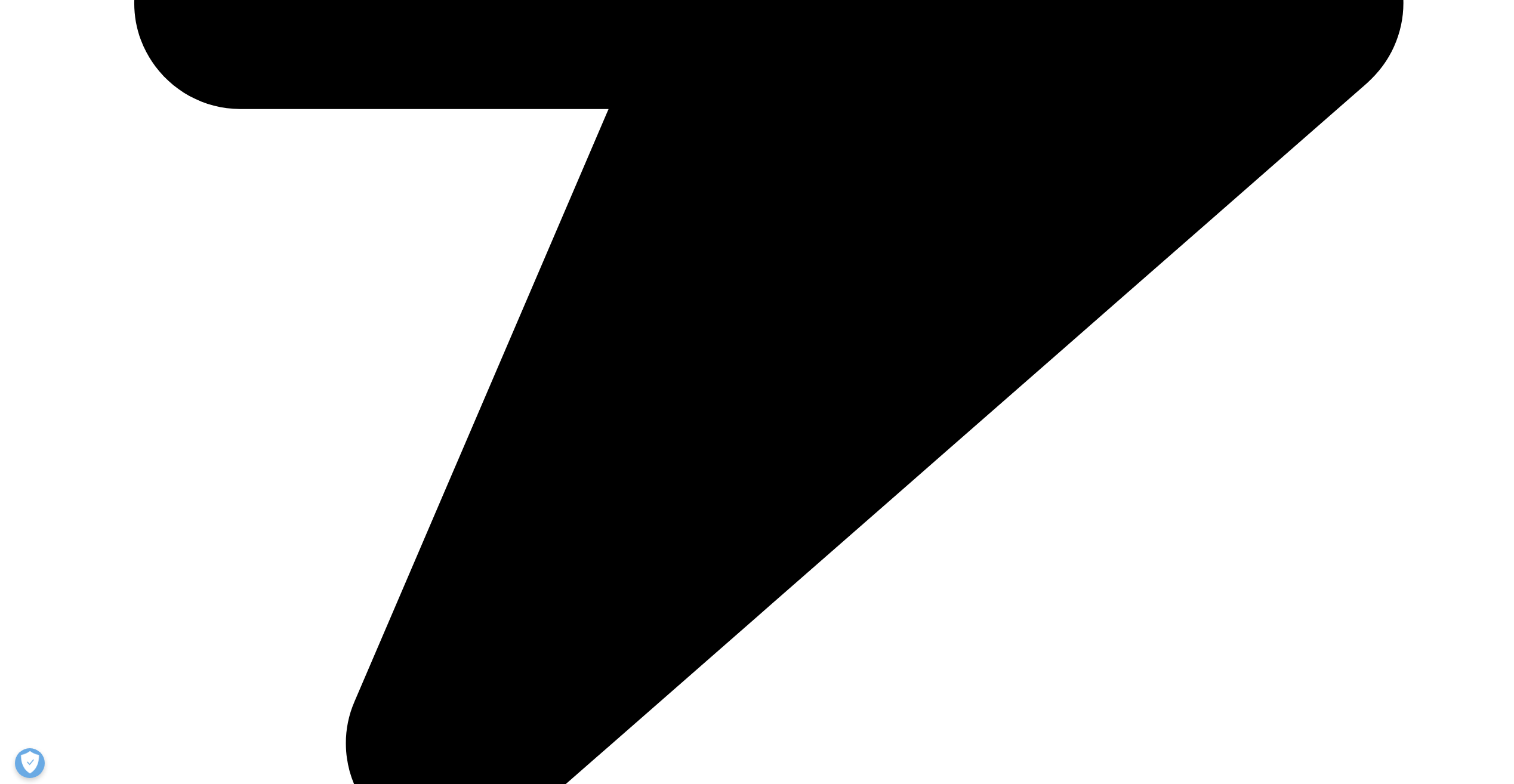
drag, startPoint x: 513, startPoint y: 585, endPoint x: 670, endPoint y: 632, distance: 163.9
drag, startPoint x: 663, startPoint y: 619, endPoint x: 506, endPoint y: 585, distance: 160.6
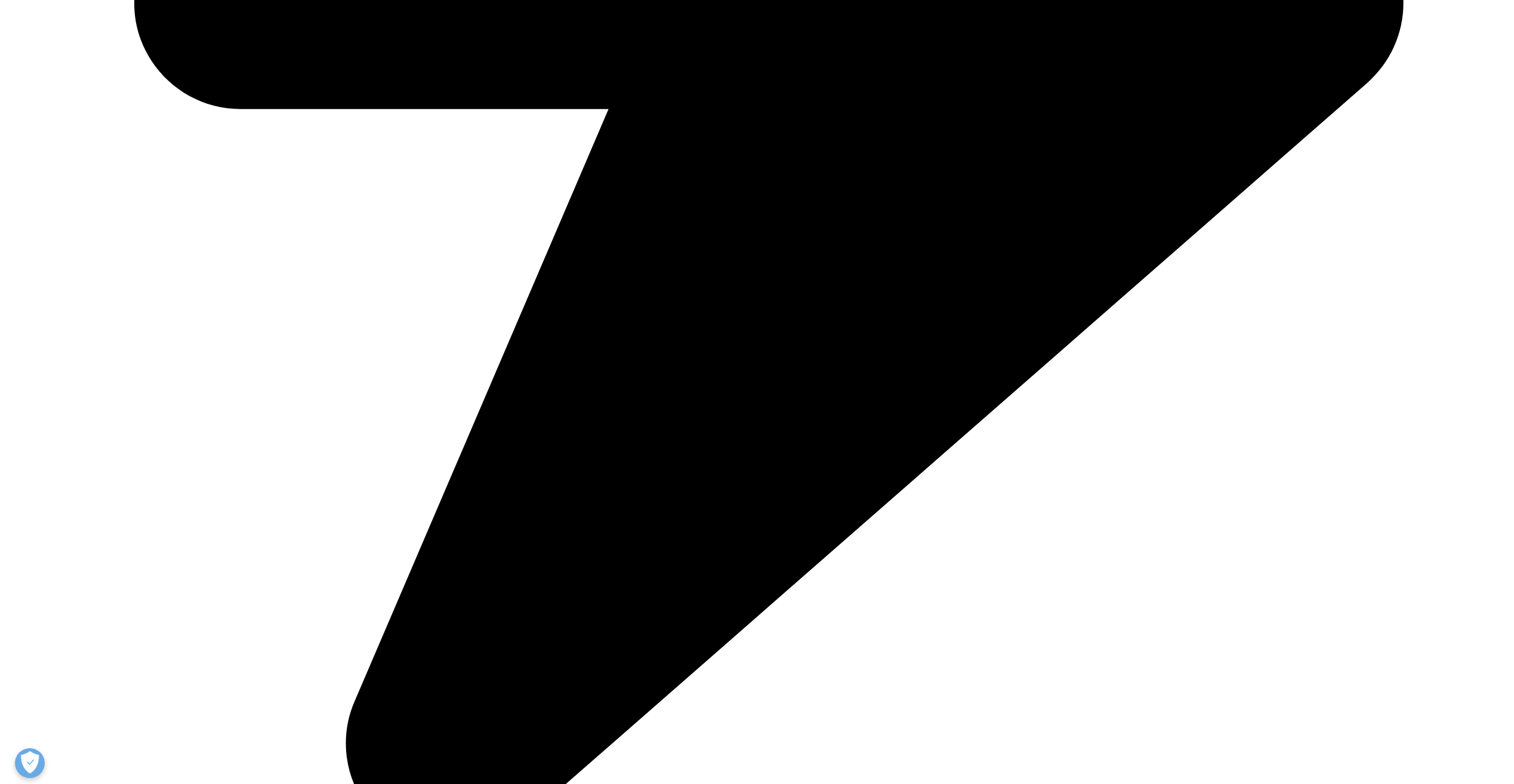
drag, startPoint x: 506, startPoint y: 585, endPoint x: 690, endPoint y: 630, distance: 189.4
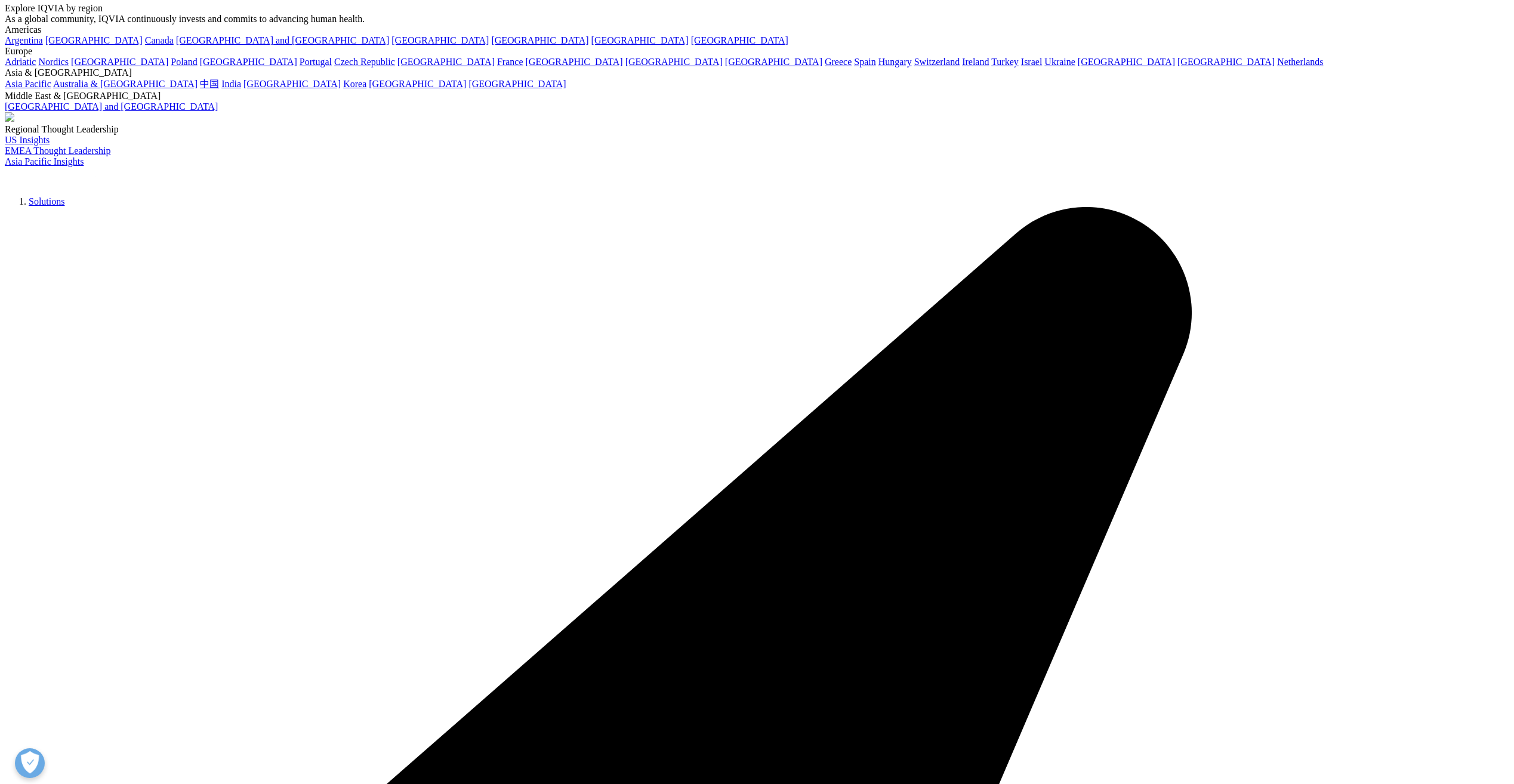
scroll to position [88, 0]
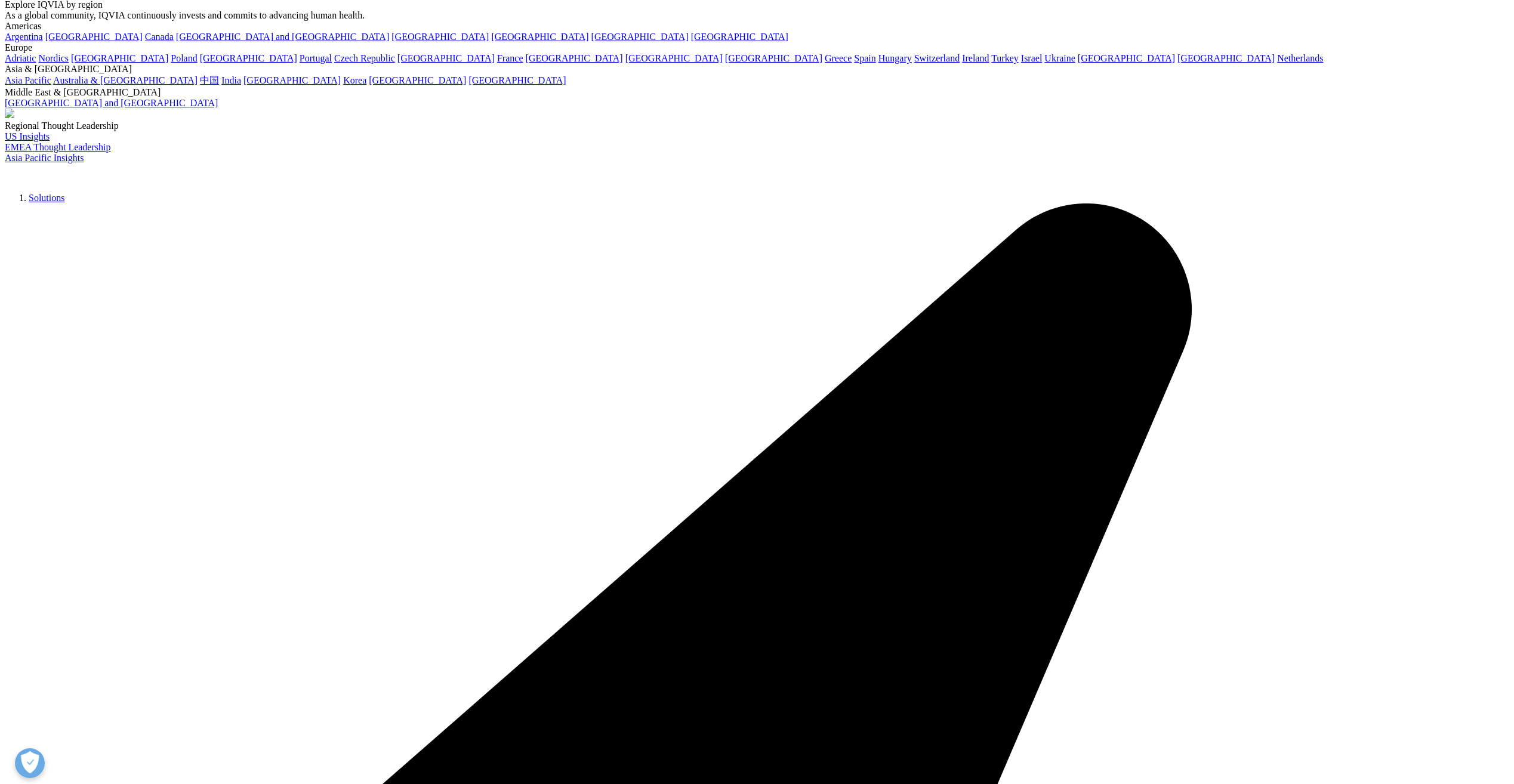
drag, startPoint x: 920, startPoint y: 626, endPoint x: 870, endPoint y: 630, distance: 50.2
drag, startPoint x: 546, startPoint y: 603, endPoint x: 523, endPoint y: 465, distance: 139.9
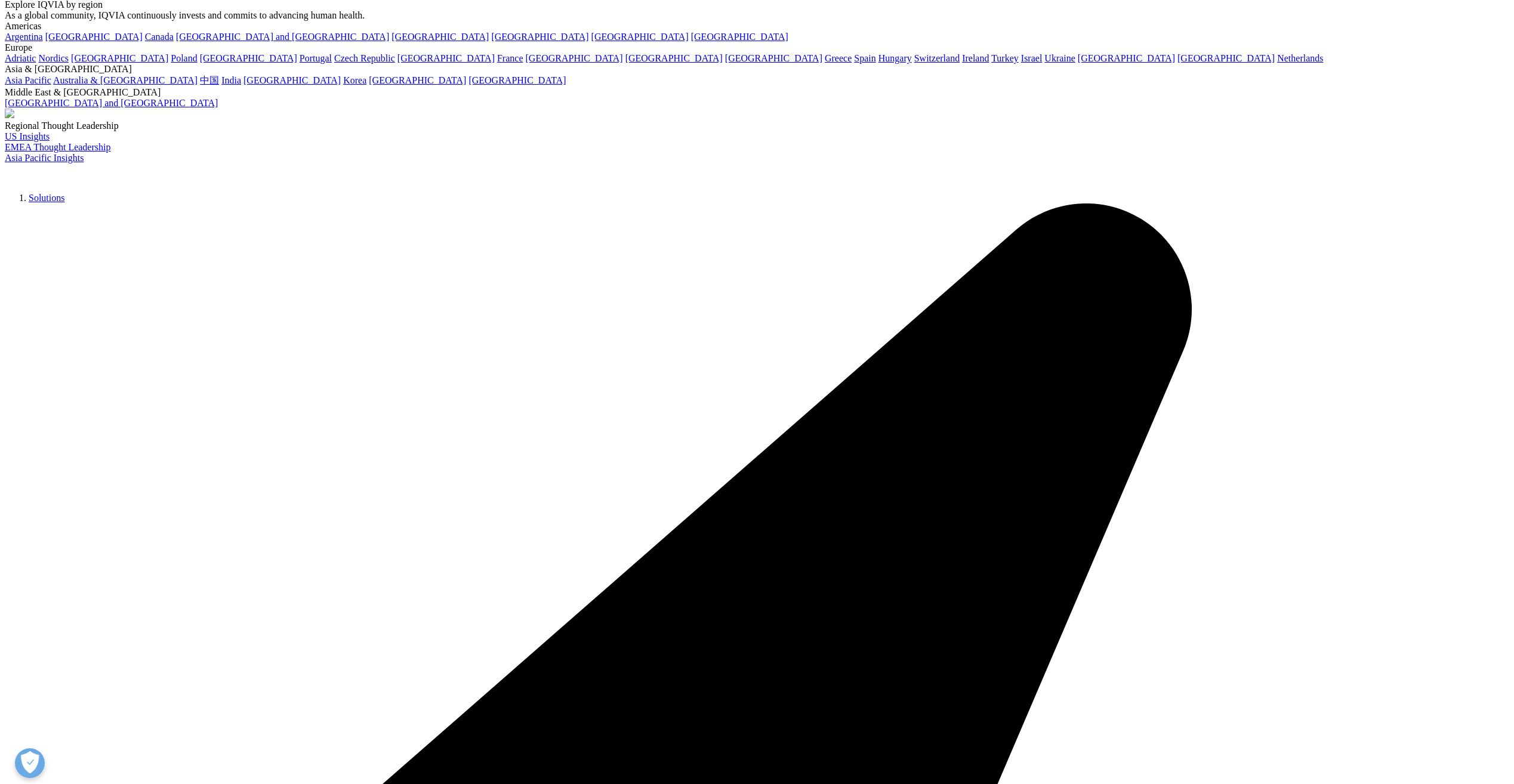
drag, startPoint x: 556, startPoint y: 606, endPoint x: 493, endPoint y: 471, distance: 149.0
drag, startPoint x: 649, startPoint y: 613, endPoint x: 487, endPoint y: 469, distance: 216.7
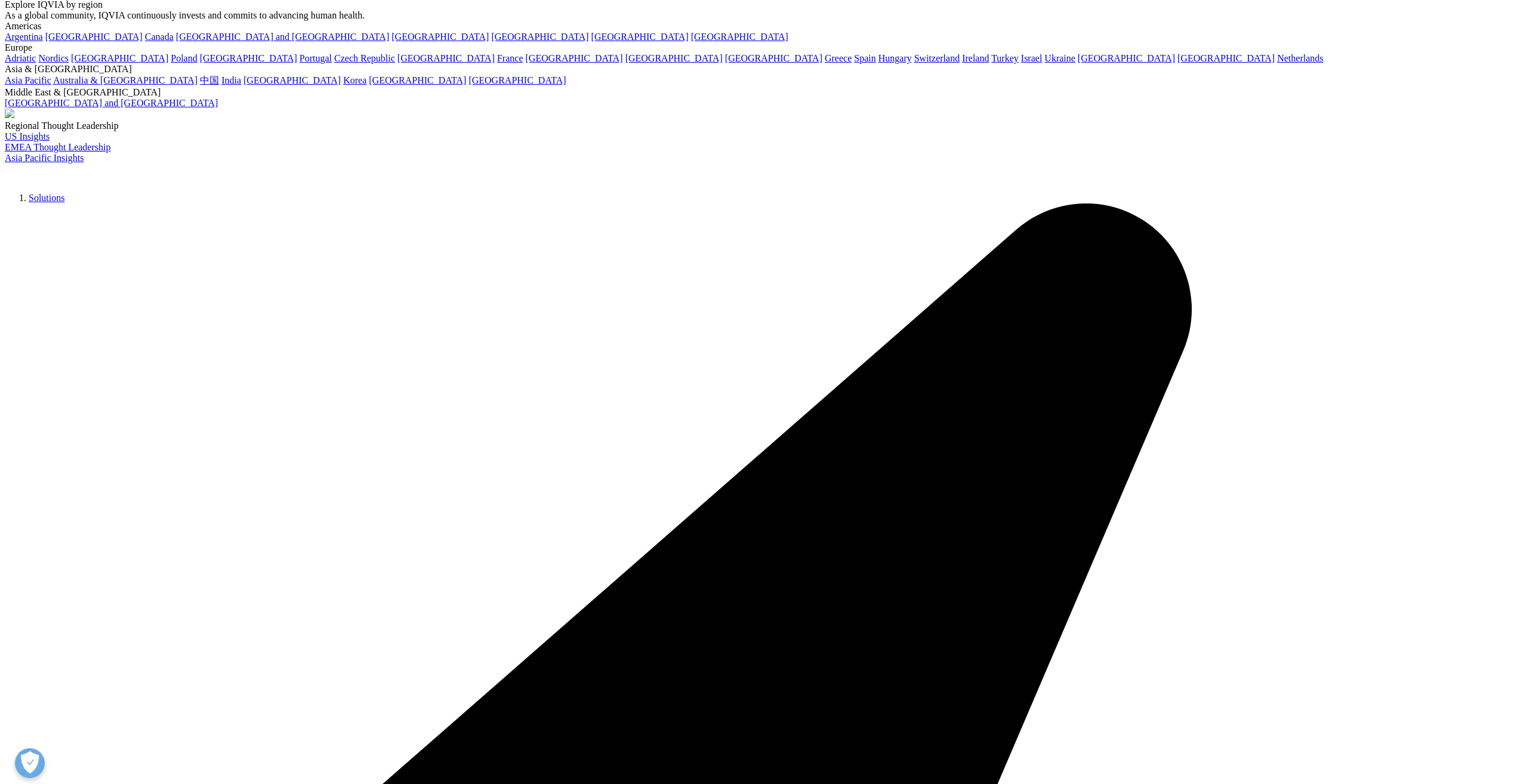
drag, startPoint x: 737, startPoint y: 609, endPoint x: 503, endPoint y: 468, distance: 273.2
drag, startPoint x: 503, startPoint y: 468, endPoint x: 759, endPoint y: 625, distance: 300.3
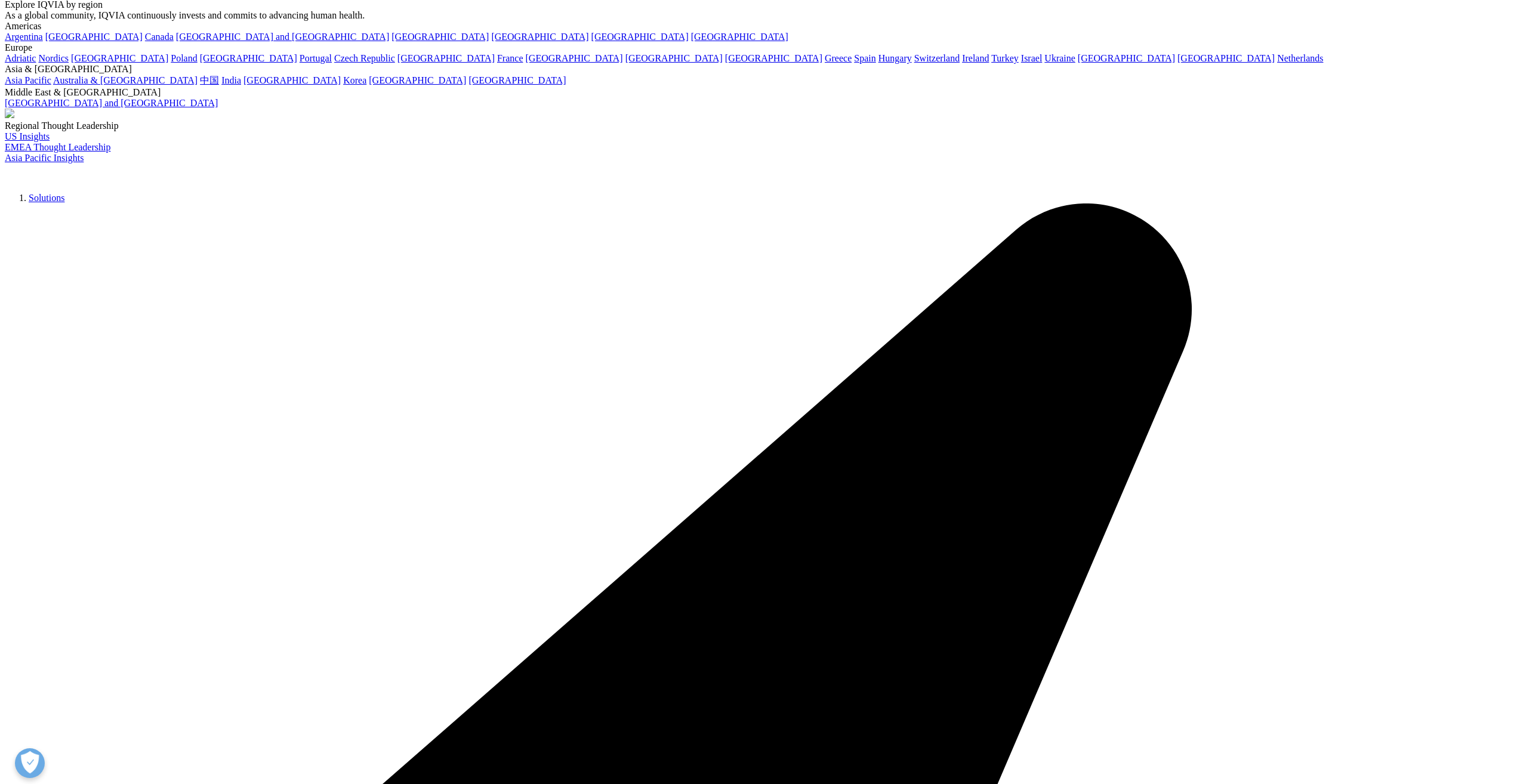
drag, startPoint x: 754, startPoint y: 622, endPoint x: 503, endPoint y: 475, distance: 290.9
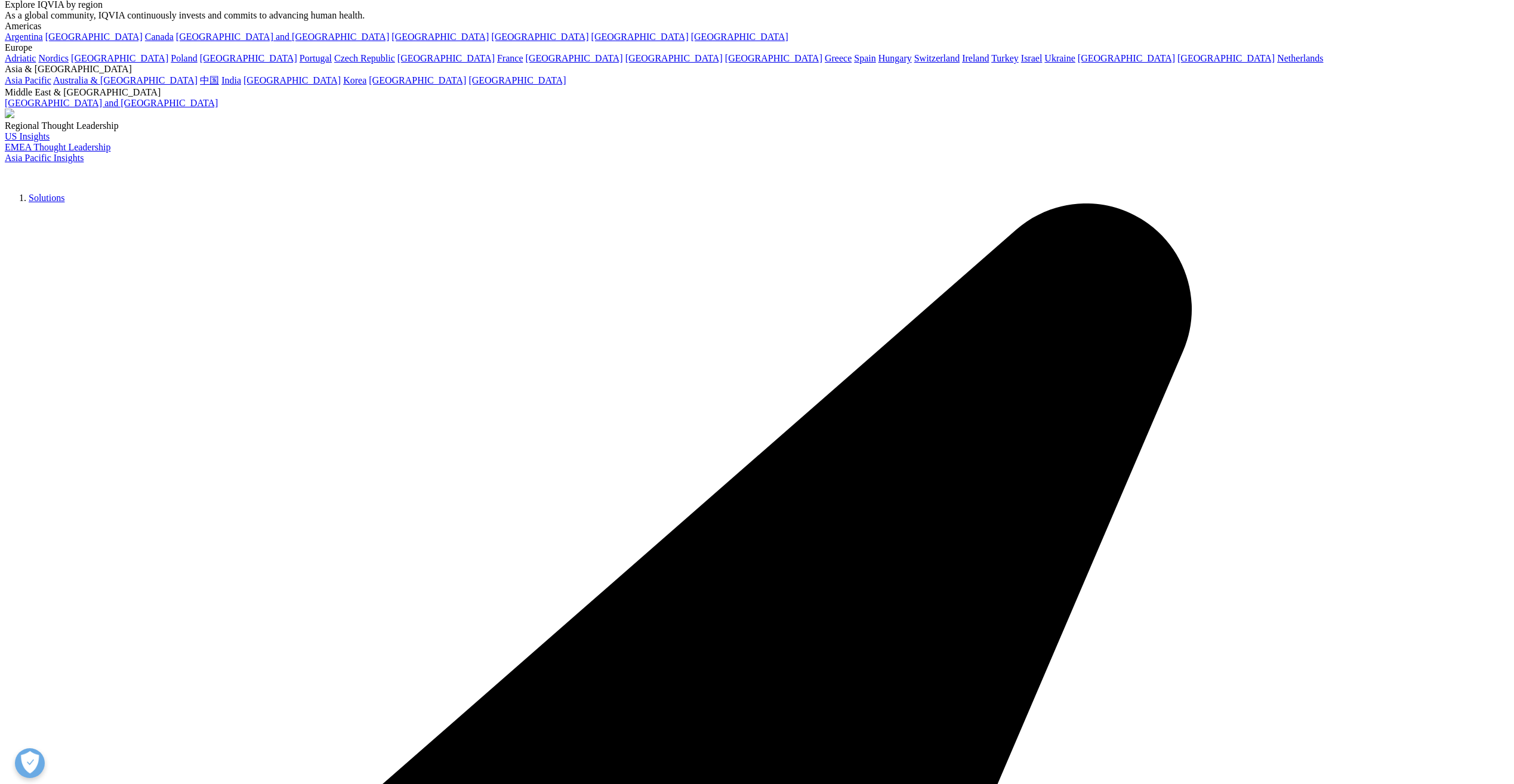
drag, startPoint x: 750, startPoint y: 611, endPoint x: 500, endPoint y: 465, distance: 289.5
drag, startPoint x: 500, startPoint y: 465, endPoint x: 795, endPoint y: 613, distance: 330.0
drag, startPoint x: 755, startPoint y: 393, endPoint x: 507, endPoint y: 261, distance: 280.9
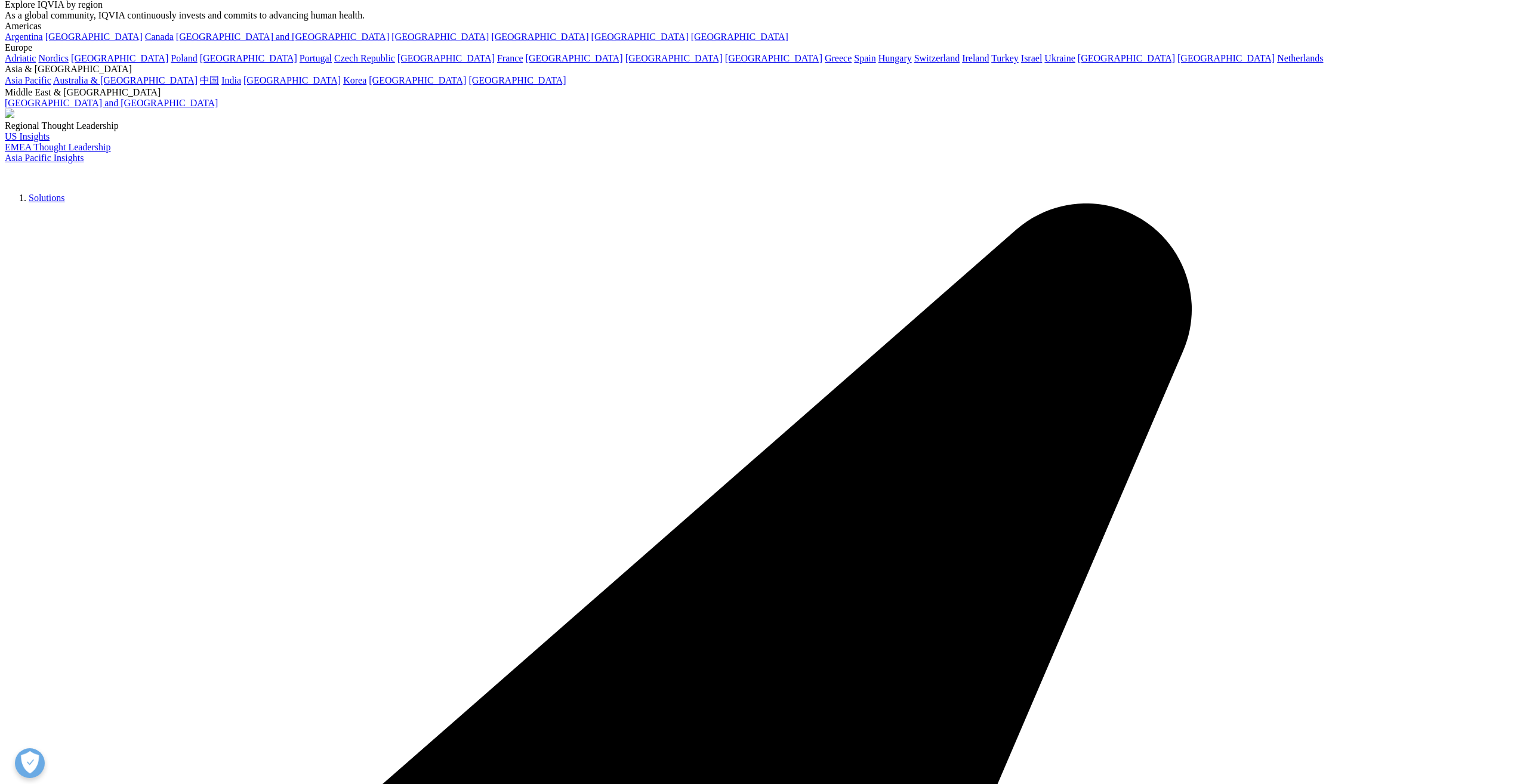
drag, startPoint x: 767, startPoint y: 609, endPoint x: 718, endPoint y: 606, distance: 49.1
drag, startPoint x: 675, startPoint y: 605, endPoint x: 467, endPoint y: 475, distance: 245.3
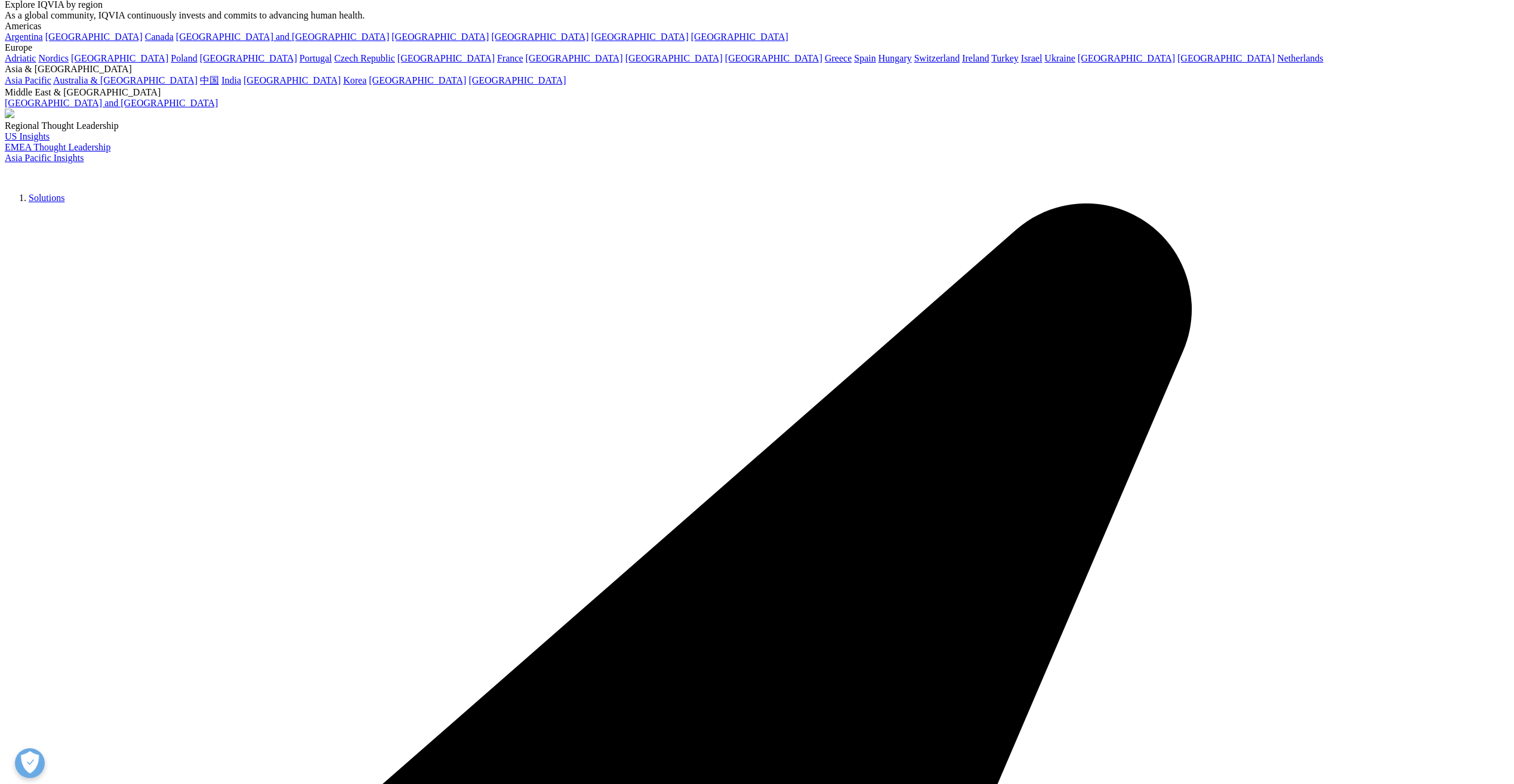
drag, startPoint x: 467, startPoint y: 475, endPoint x: 951, endPoint y: 594, distance: 498.4
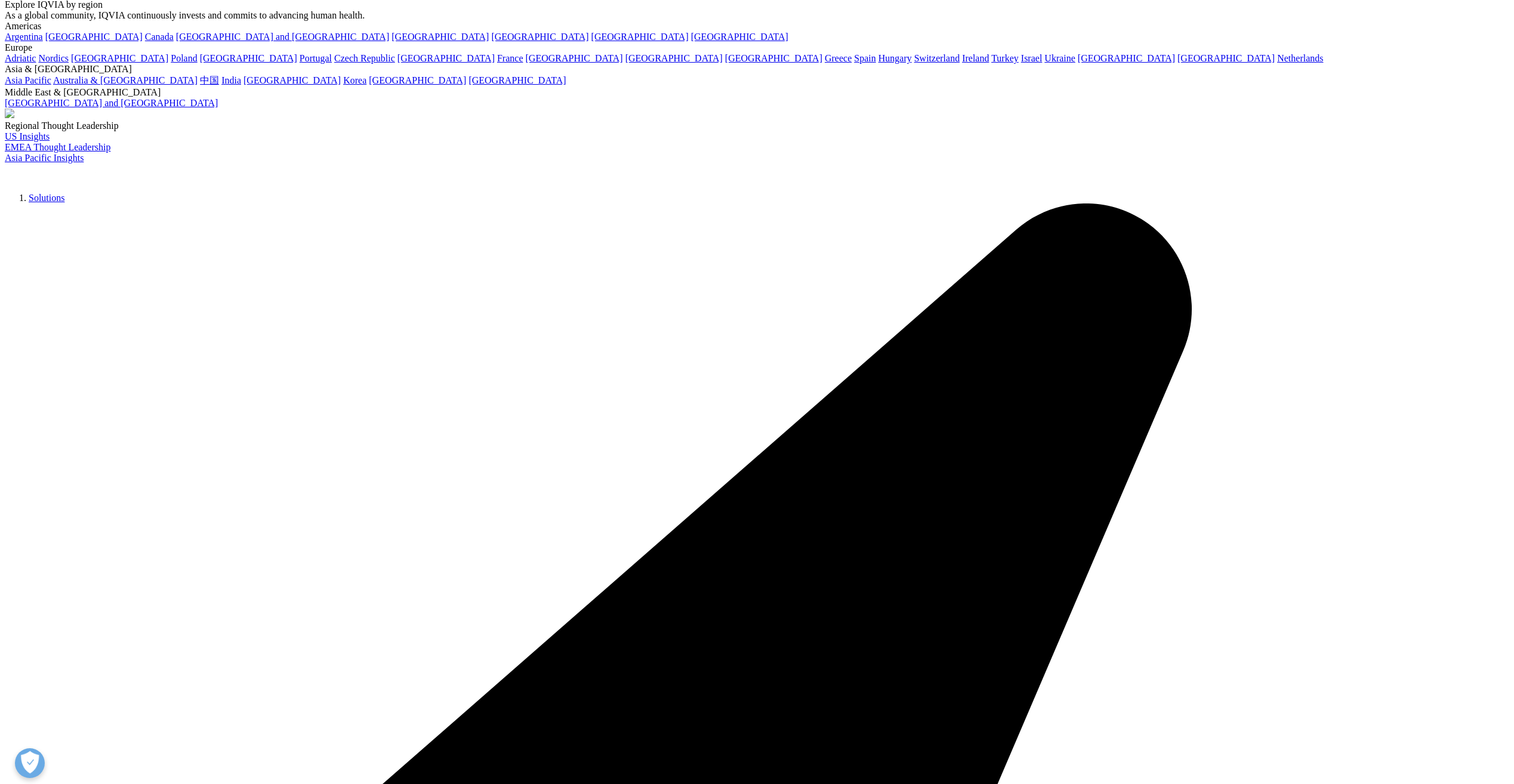
drag, startPoint x: 776, startPoint y: 608, endPoint x: 511, endPoint y: 469, distance: 299.2
drag, startPoint x: 747, startPoint y: 609, endPoint x: 494, endPoint y: 471, distance: 288.2
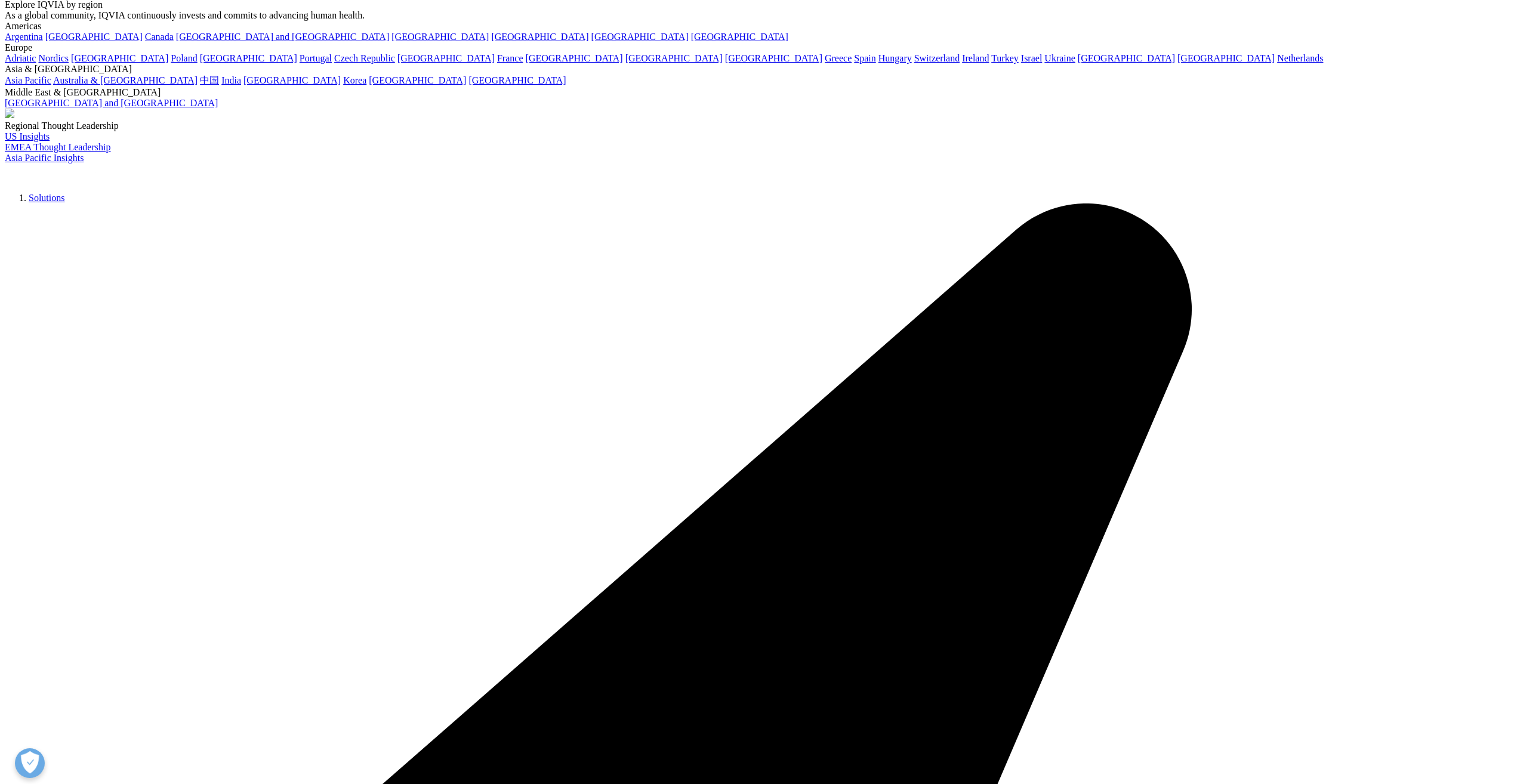
drag, startPoint x: 1051, startPoint y: 709, endPoint x: 1009, endPoint y: 738, distance: 51.0
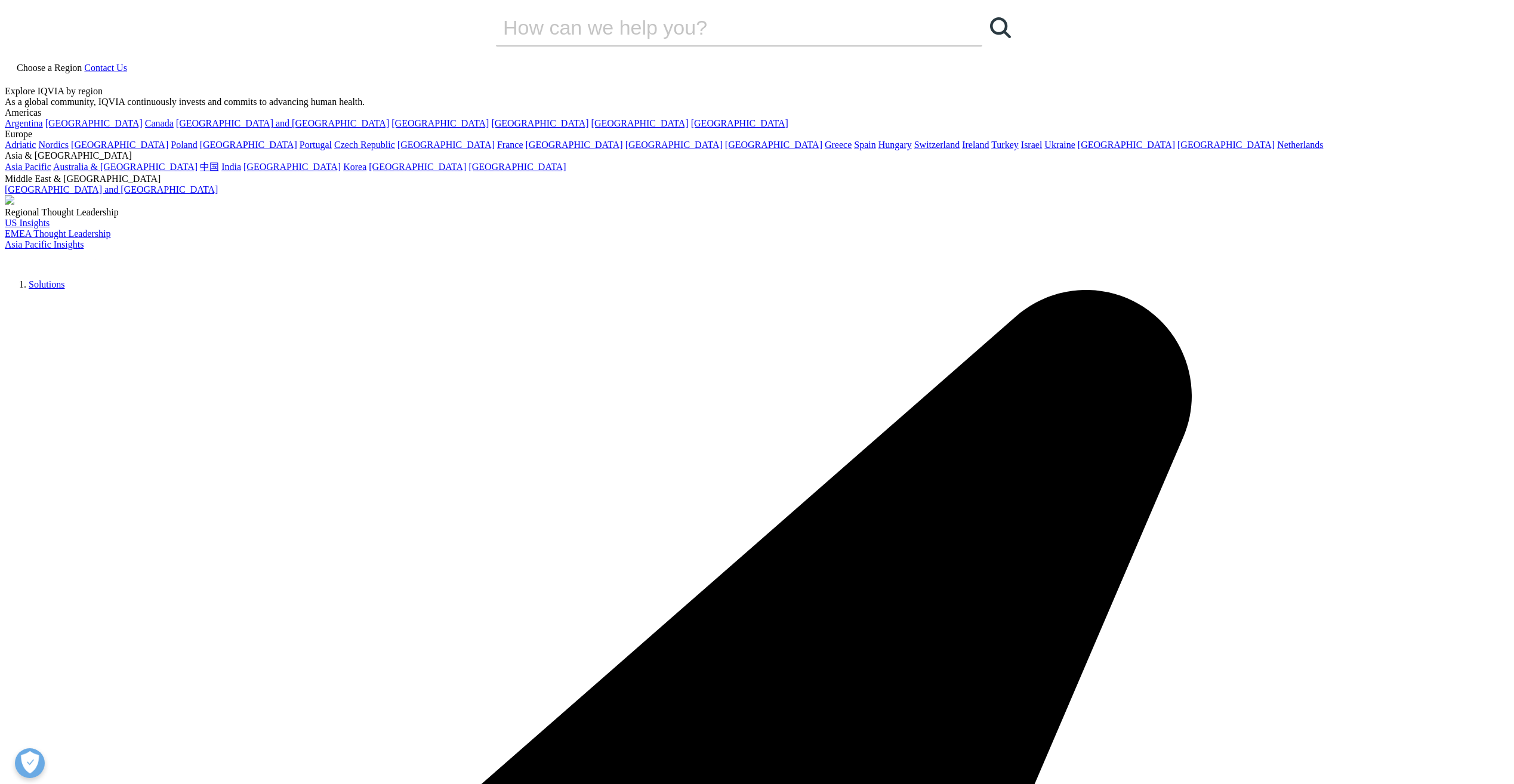
scroll to position [0, 0]
click at [84, 64] on icon at bounding box center [84, 68] width 0 height 10
click at [219, 173] on link "中国" at bounding box center [209, 168] width 19 height 10
